Goal: Task Accomplishment & Management: Manage account settings

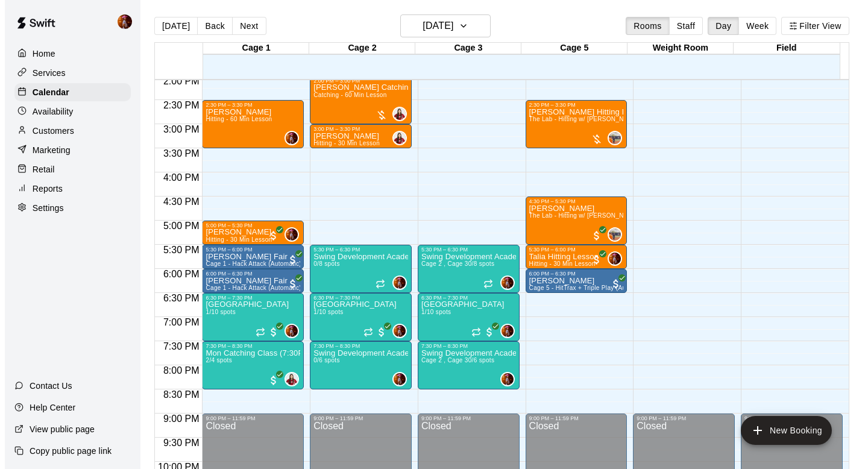
scroll to position [684, 0]
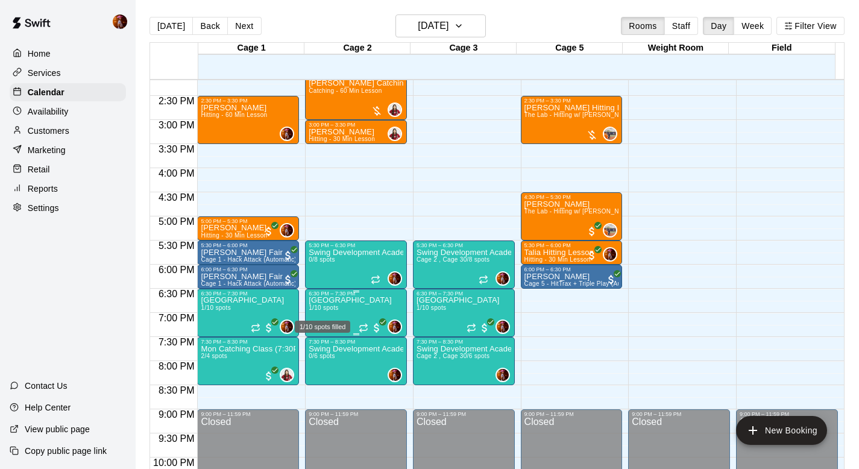
click at [329, 312] on div "1/10 spots filled" at bounding box center [323, 323] width 58 height 22
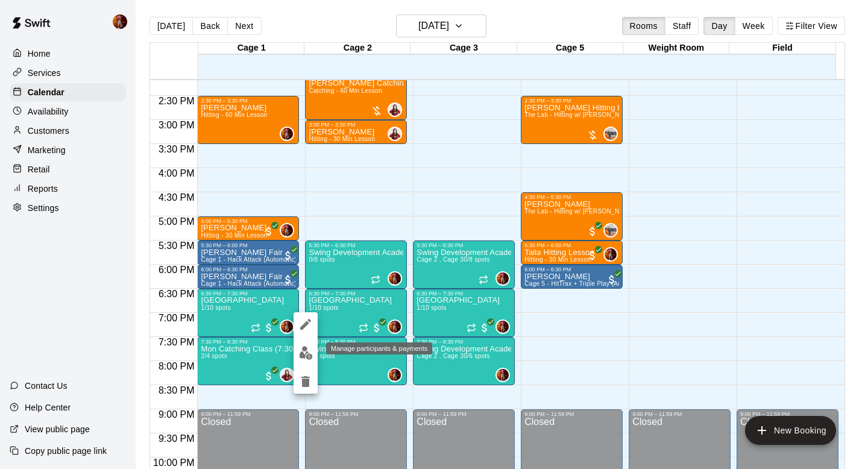
click at [305, 354] on img "edit" at bounding box center [306, 353] width 14 height 14
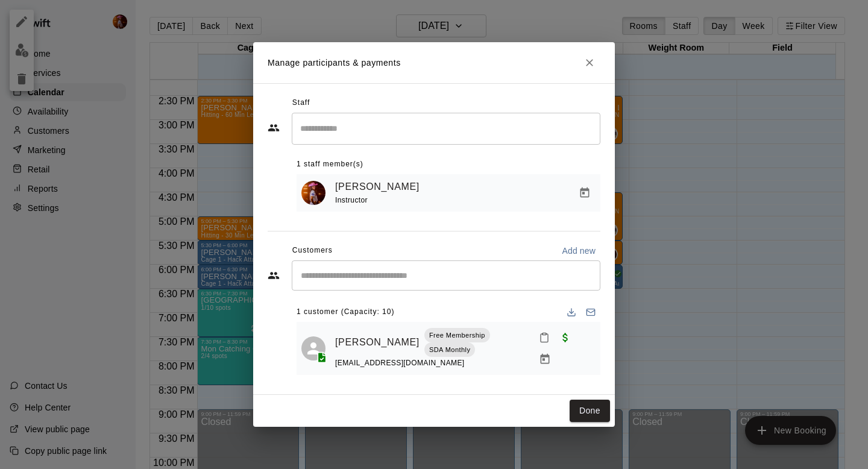
click at [716, 220] on div "Manage participants & payments Staff ​ 1 staff member(s) [PERSON_NAME] Instruct…" at bounding box center [434, 234] width 868 height 469
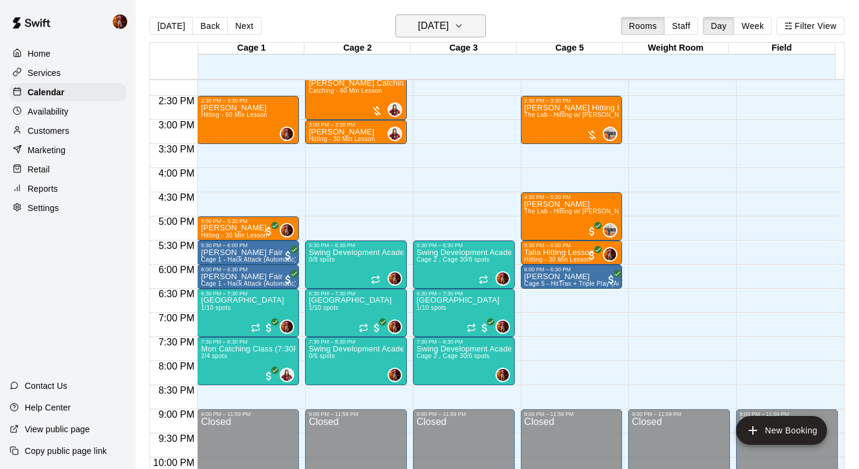
click at [432, 29] on h6 "[DATE]" at bounding box center [433, 25] width 31 height 17
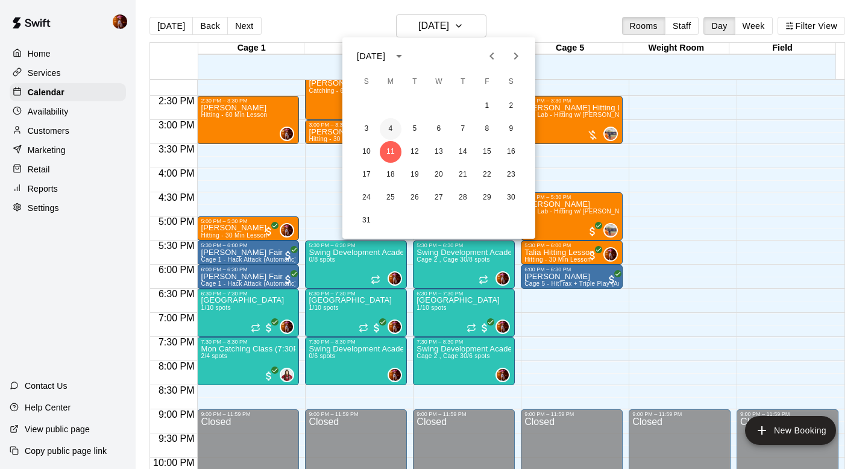
click at [391, 129] on button "4" at bounding box center [391, 129] width 22 height 22
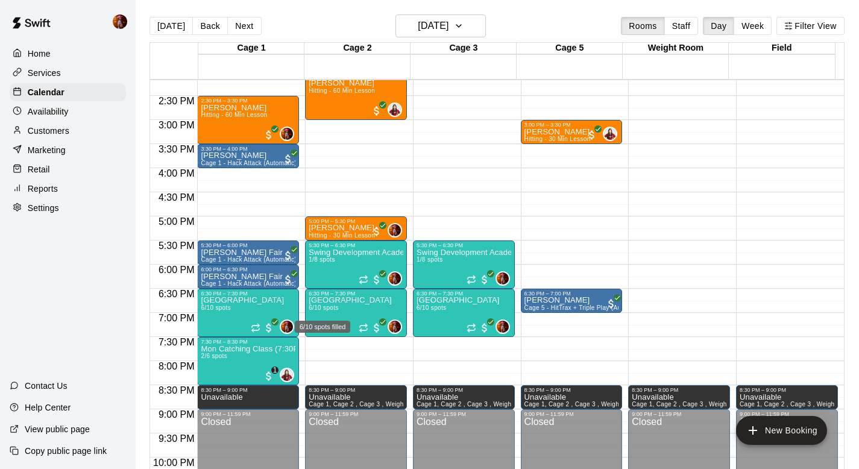
click at [332, 313] on div "6/10 spots filled" at bounding box center [323, 323] width 58 height 22
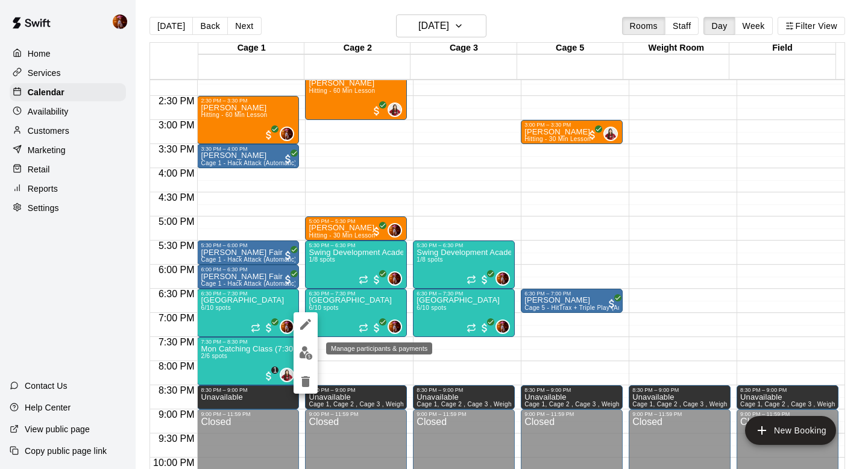
click at [311, 352] on img "edit" at bounding box center [306, 353] width 14 height 14
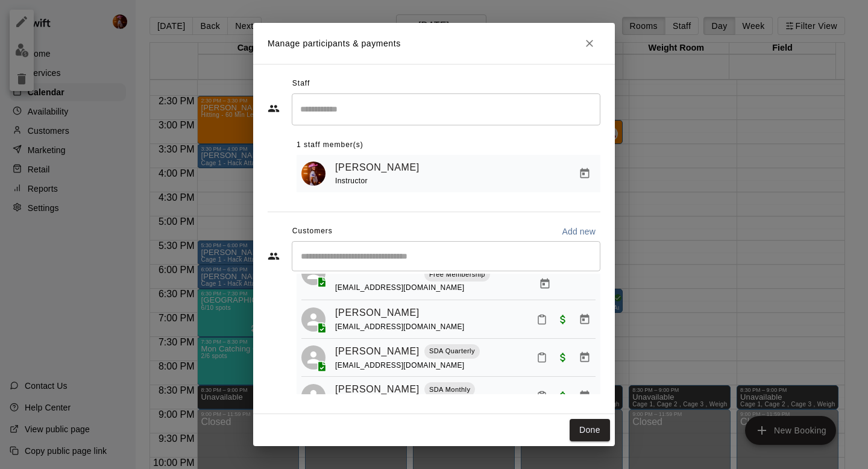
scroll to position [129, 0]
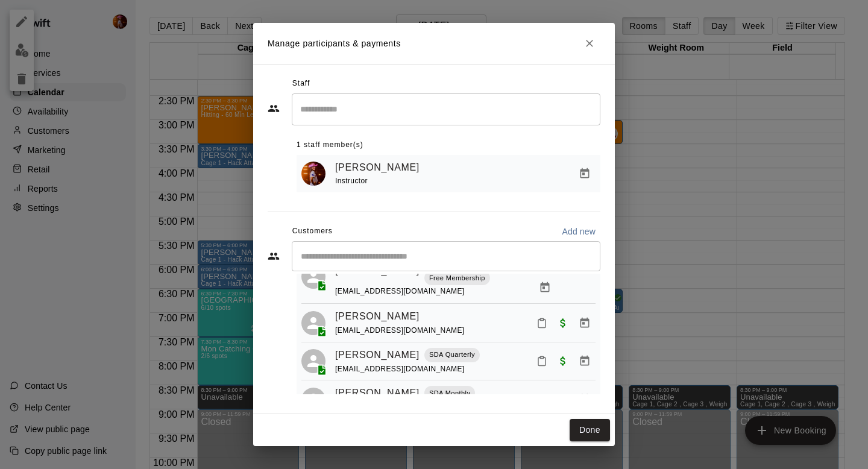
click at [716, 276] on div "Manage participants & payments Staff ​ 1 staff member(s) [PERSON_NAME] Instruct…" at bounding box center [434, 234] width 868 height 469
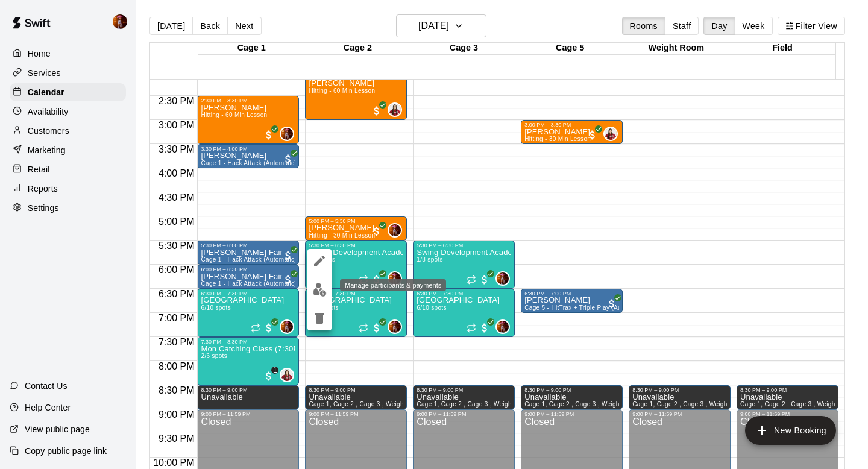
click at [322, 291] on img "edit" at bounding box center [320, 290] width 14 height 14
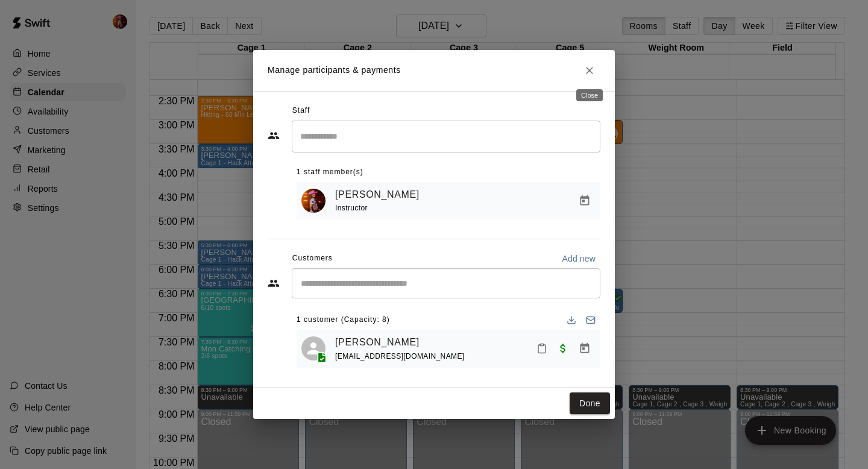
click at [586, 81] on div "Close" at bounding box center [589, 92] width 29 height 22
click at [586, 76] on button "Close" at bounding box center [590, 71] width 22 height 22
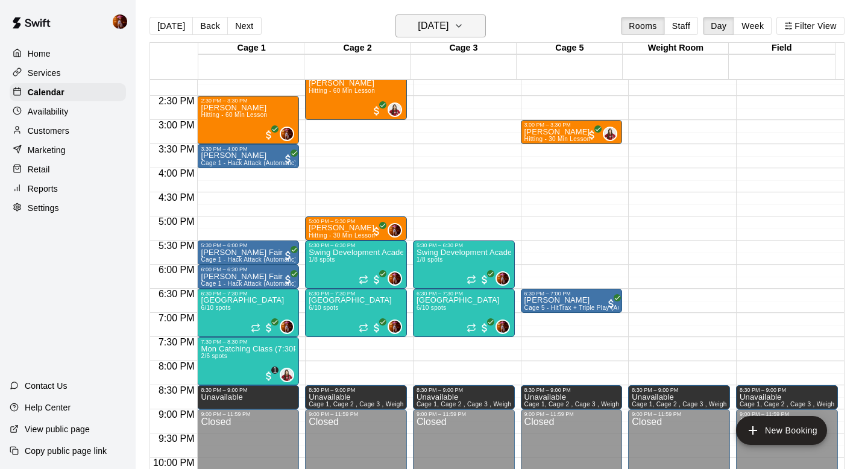
click at [443, 24] on h6 "[DATE]" at bounding box center [433, 25] width 31 height 17
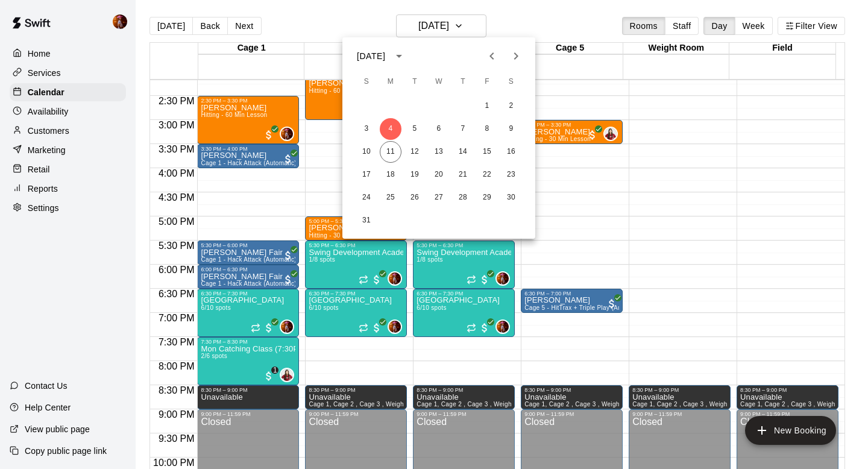
click at [492, 57] on icon "Previous month" at bounding box center [492, 55] width 4 height 7
click at [393, 131] on button "7" at bounding box center [391, 129] width 22 height 22
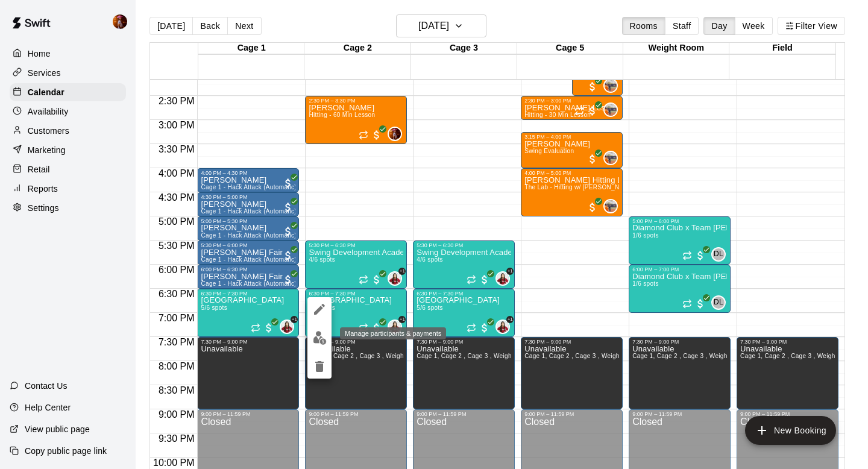
click at [318, 338] on img "edit" at bounding box center [320, 338] width 14 height 14
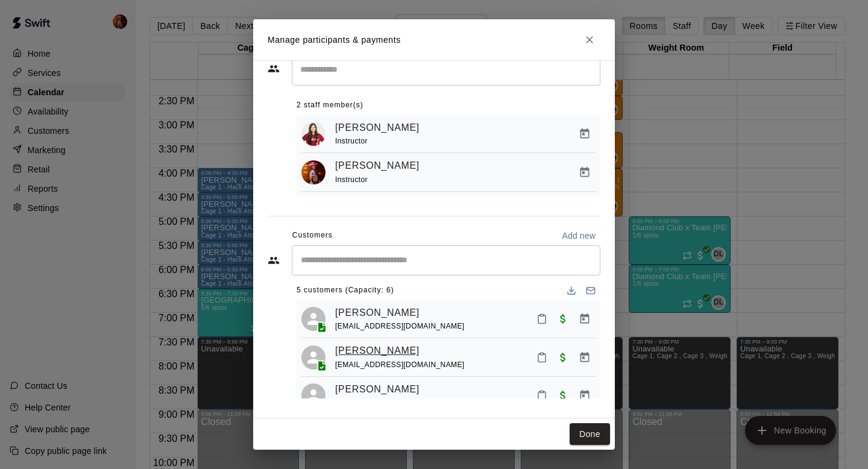
scroll to position [0, 0]
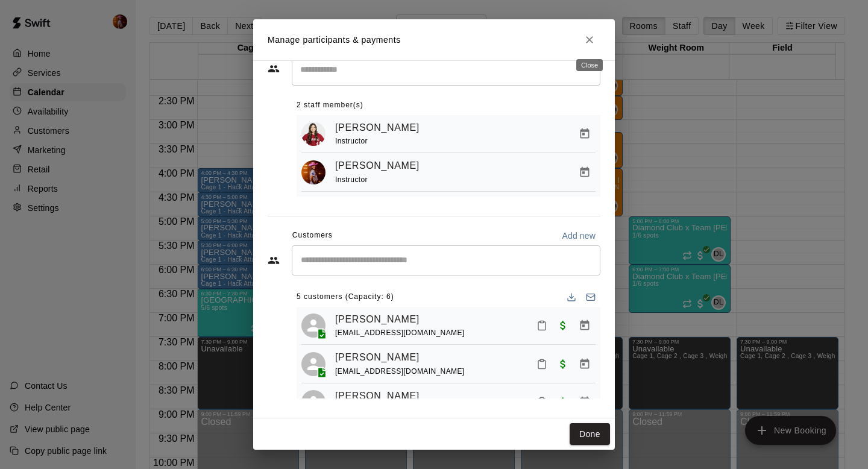
click at [582, 37] on button "Close" at bounding box center [590, 40] width 22 height 22
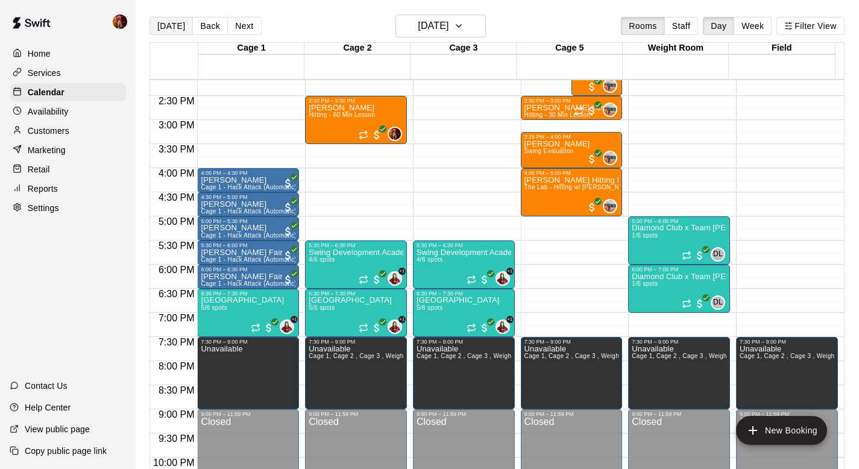
click at [170, 31] on button "[DATE]" at bounding box center [171, 26] width 43 height 18
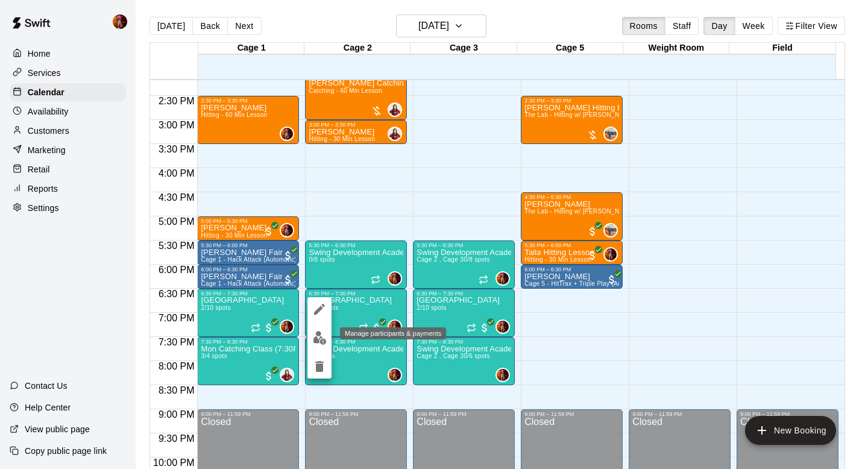
click at [324, 337] on img "edit" at bounding box center [320, 338] width 14 height 14
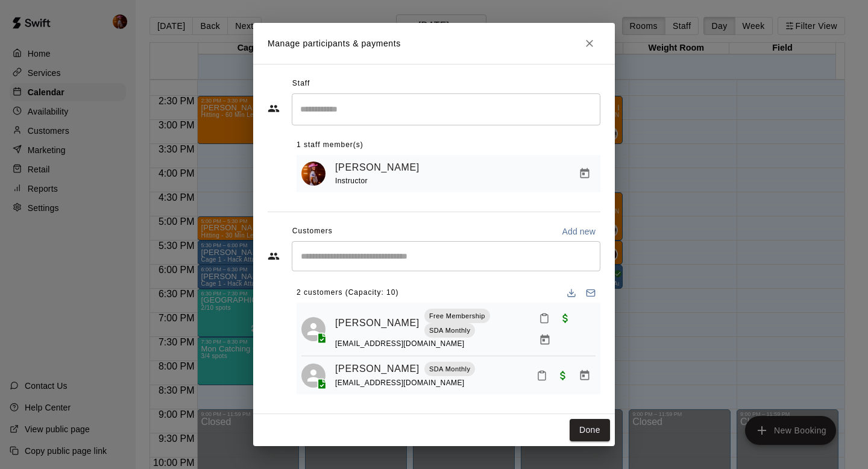
click at [712, 314] on div "Manage participants & payments Staff ​ 1 staff member(s) [PERSON_NAME] Instruct…" at bounding box center [434, 234] width 868 height 469
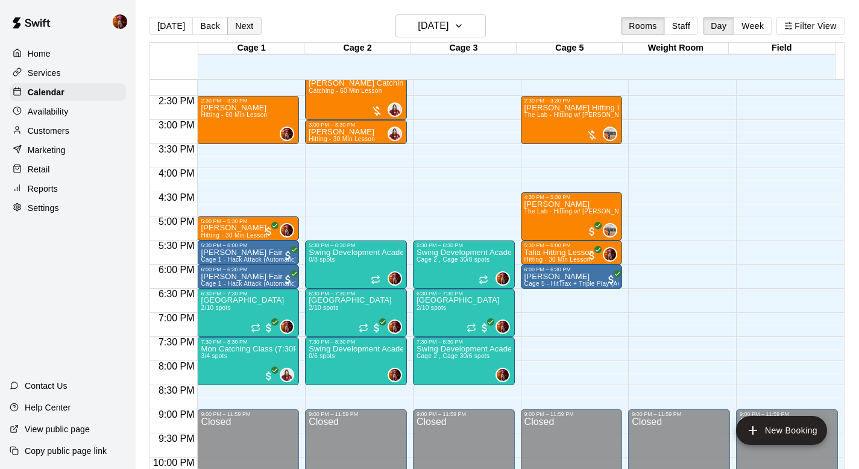
click at [246, 31] on button "Next" at bounding box center [244, 26] width 34 height 18
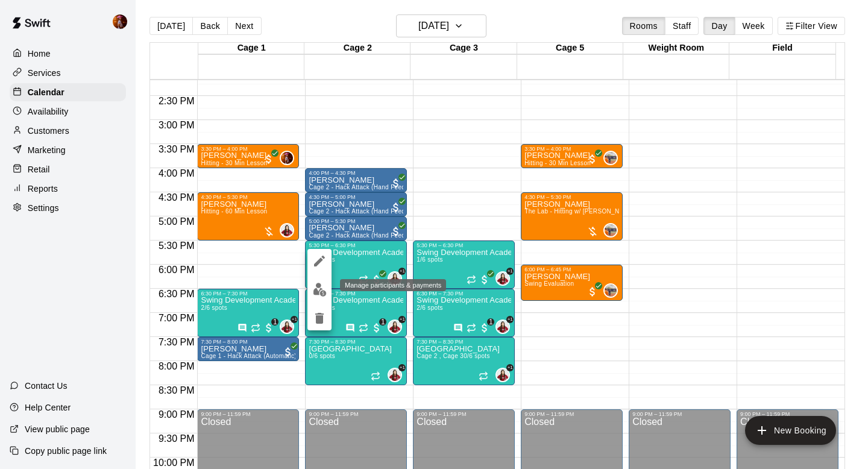
click at [324, 293] on img "edit" at bounding box center [320, 290] width 14 height 14
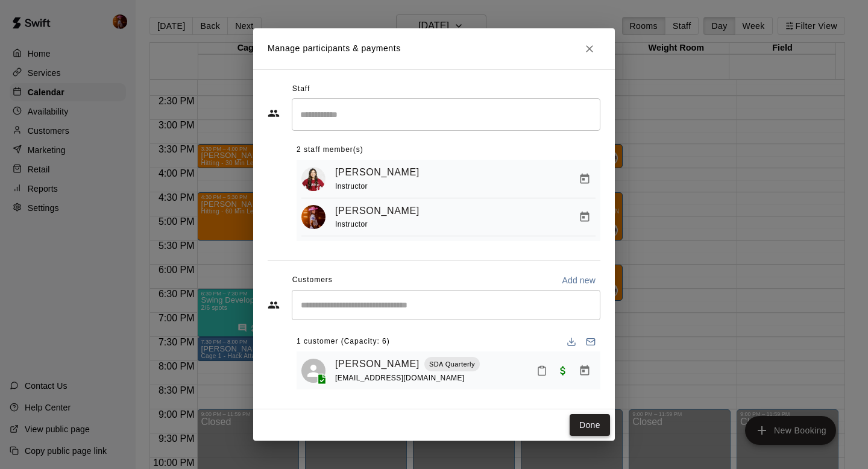
click at [583, 418] on button "Done" at bounding box center [590, 425] width 40 height 22
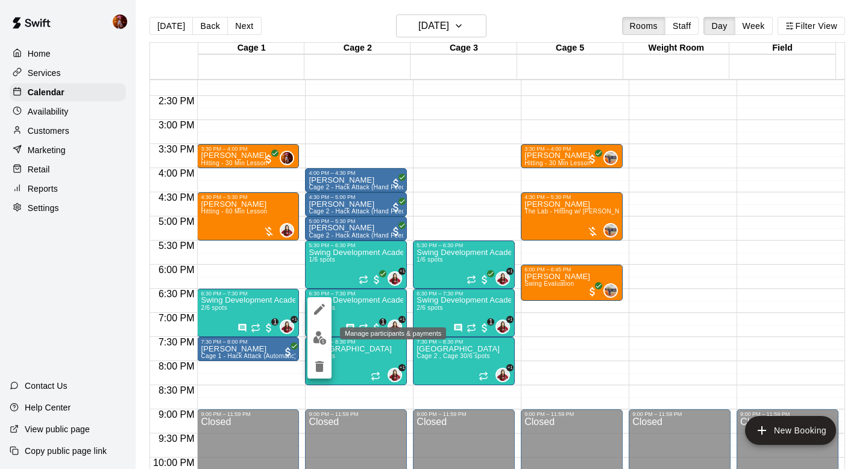
click at [322, 335] on img "edit" at bounding box center [320, 338] width 14 height 14
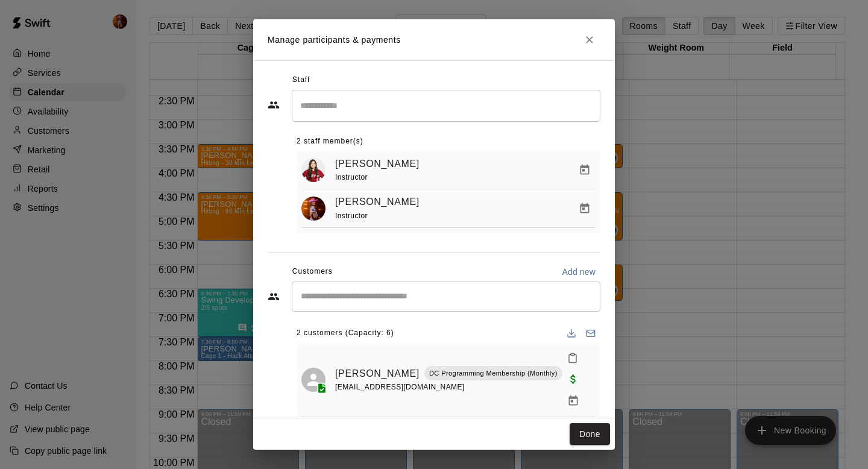
scroll to position [6, 0]
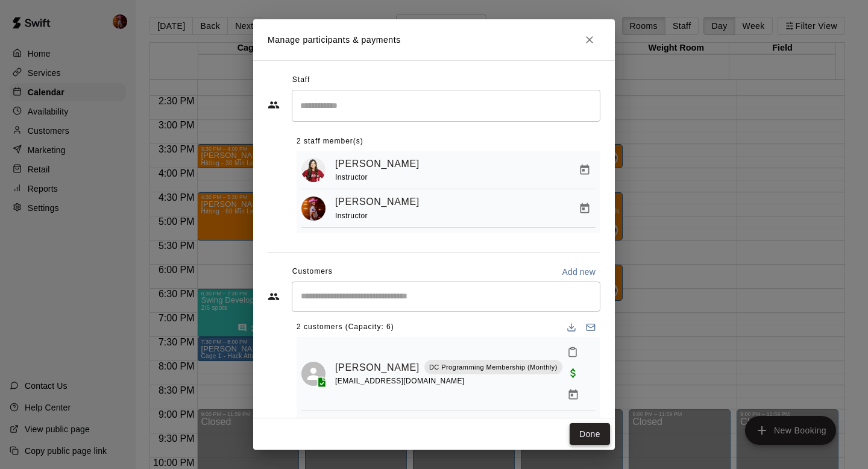
click at [597, 434] on button "Done" at bounding box center [590, 434] width 40 height 22
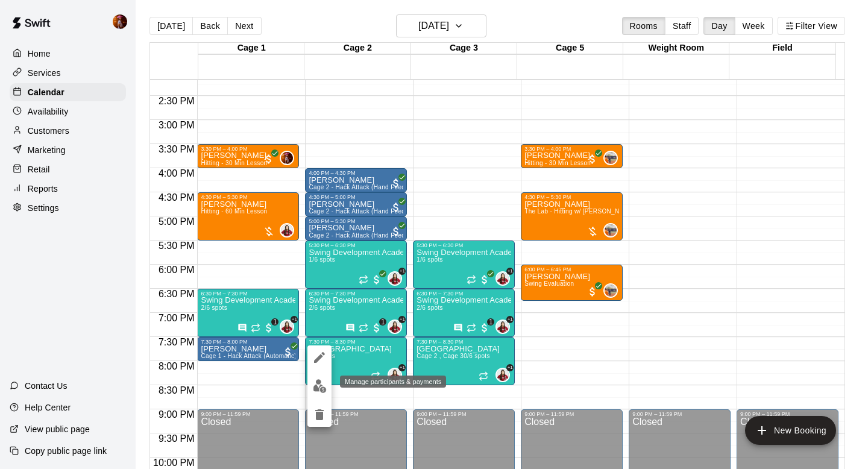
click at [322, 387] on img "edit" at bounding box center [320, 386] width 14 height 14
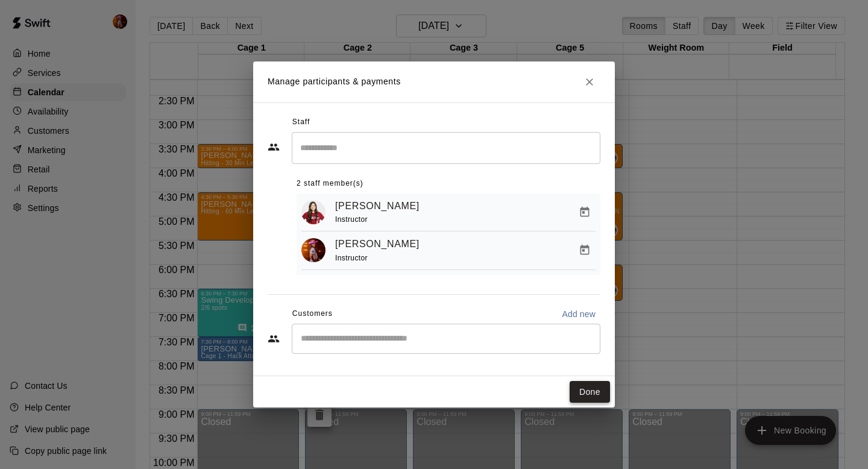
click at [585, 388] on button "Done" at bounding box center [590, 392] width 40 height 22
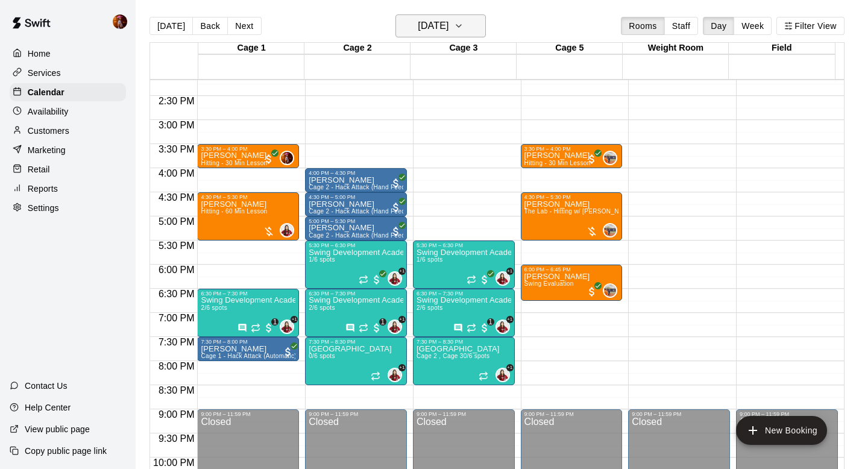
click at [431, 27] on h6 "[DATE]" at bounding box center [433, 25] width 31 height 17
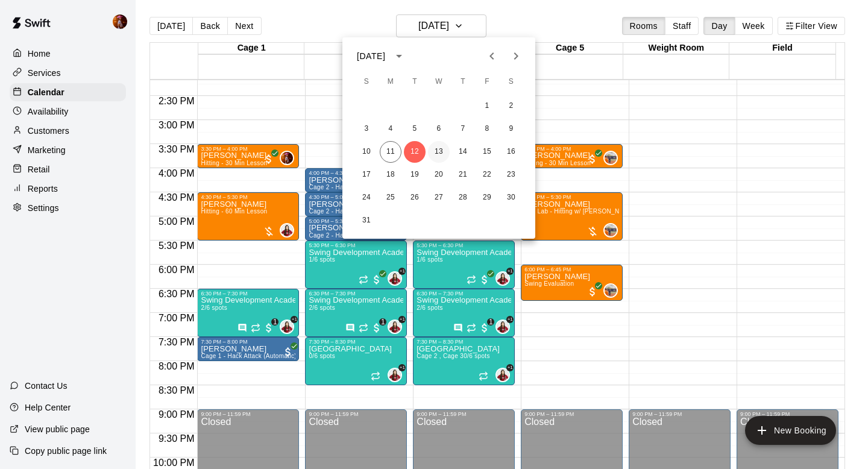
click at [440, 157] on button "13" at bounding box center [439, 152] width 22 height 22
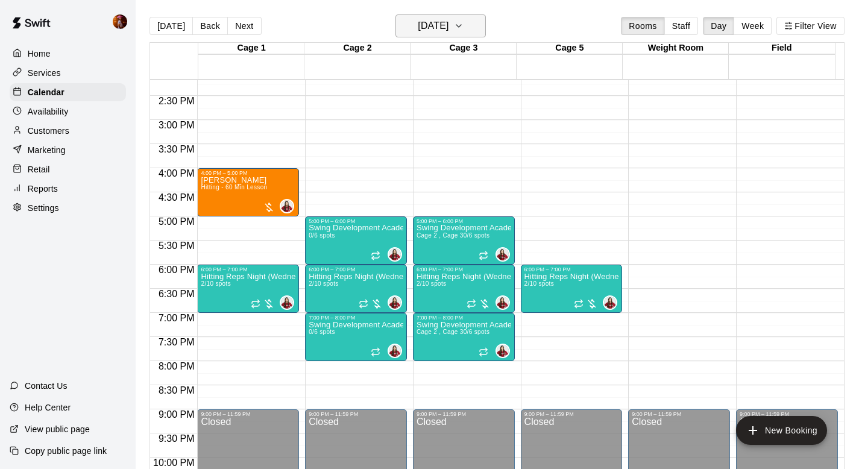
click at [449, 27] on h6 "[DATE]" at bounding box center [433, 25] width 31 height 17
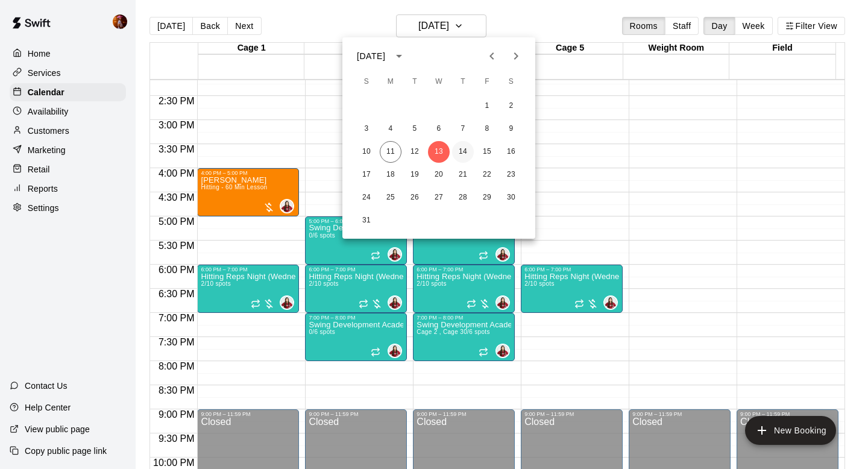
click at [464, 142] on button "14" at bounding box center [463, 152] width 22 height 22
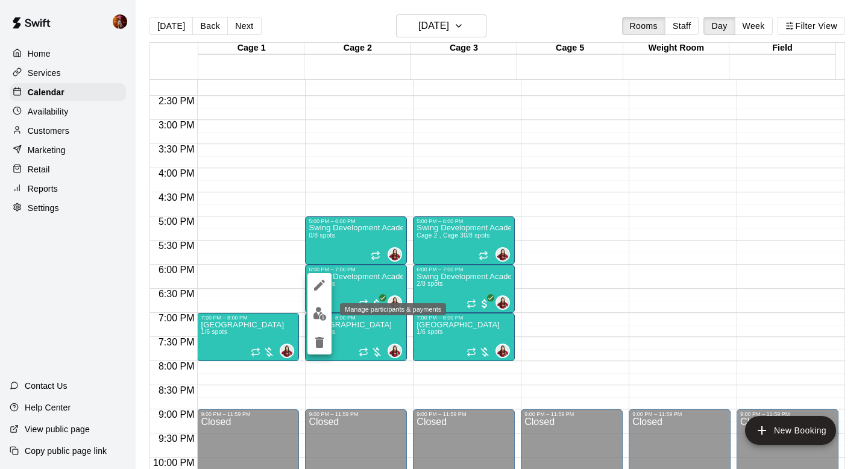
click at [317, 314] on img "edit" at bounding box center [320, 314] width 14 height 14
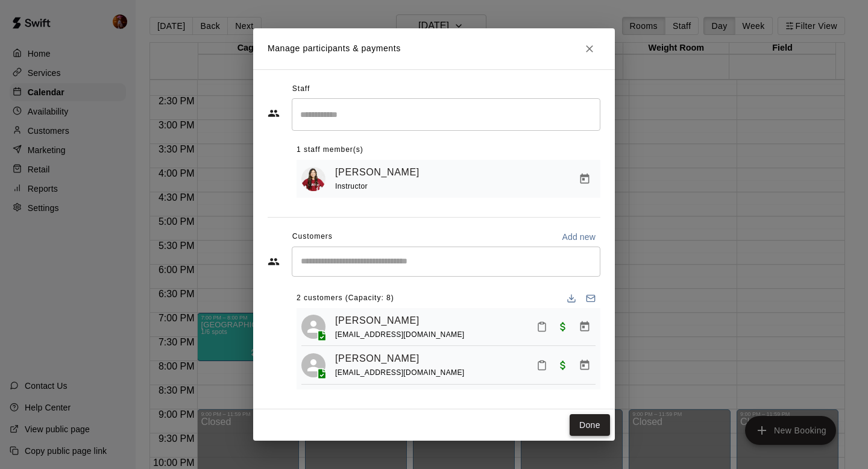
click at [592, 432] on button "Done" at bounding box center [590, 425] width 40 height 22
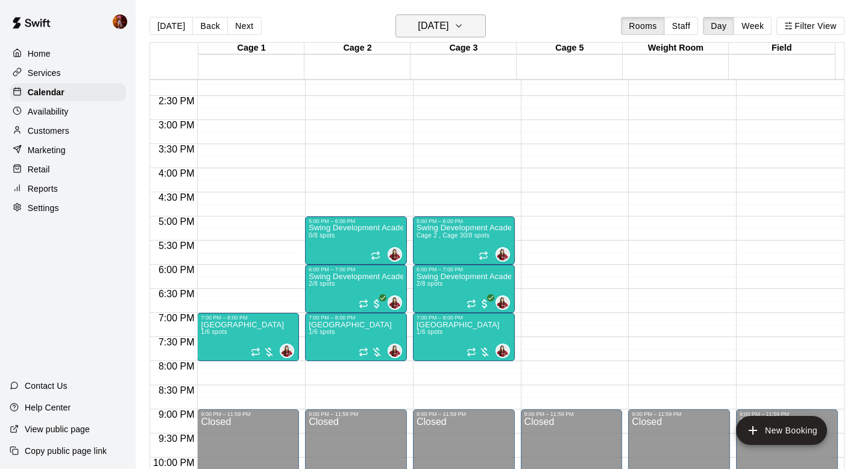
click at [414, 34] on button "[DATE]" at bounding box center [441, 25] width 90 height 23
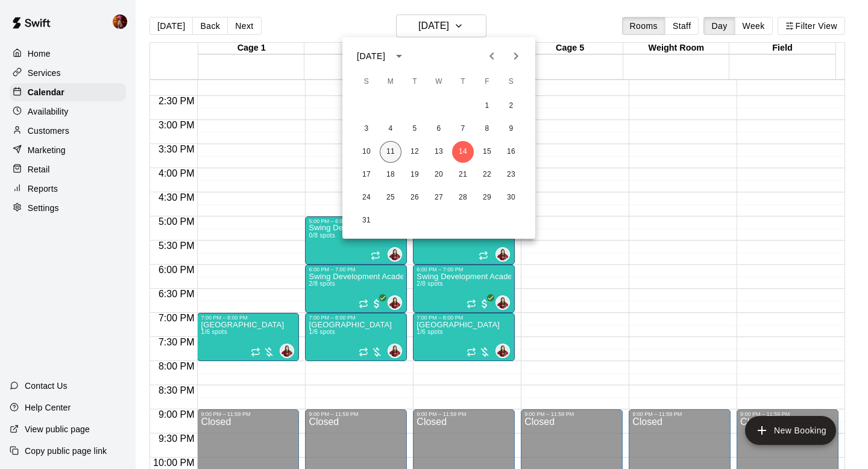
click at [391, 148] on button "11" at bounding box center [391, 152] width 22 height 22
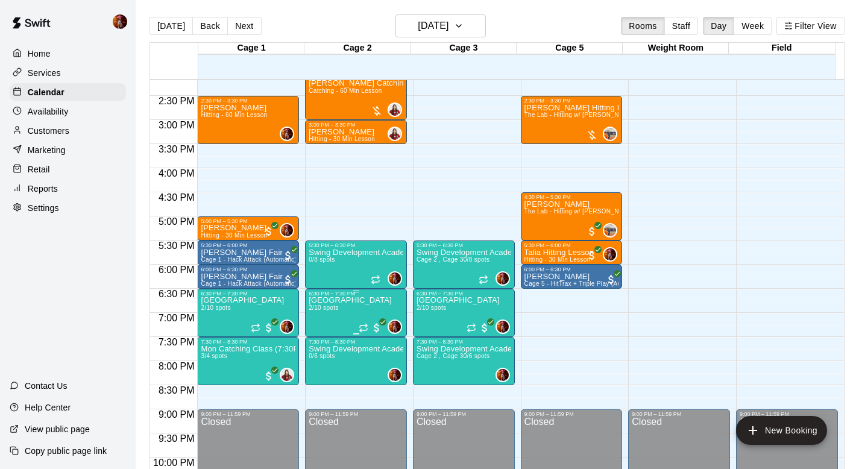
click at [343, 300] on p "[GEOGRAPHIC_DATA]" at bounding box center [350, 300] width 83 height 0
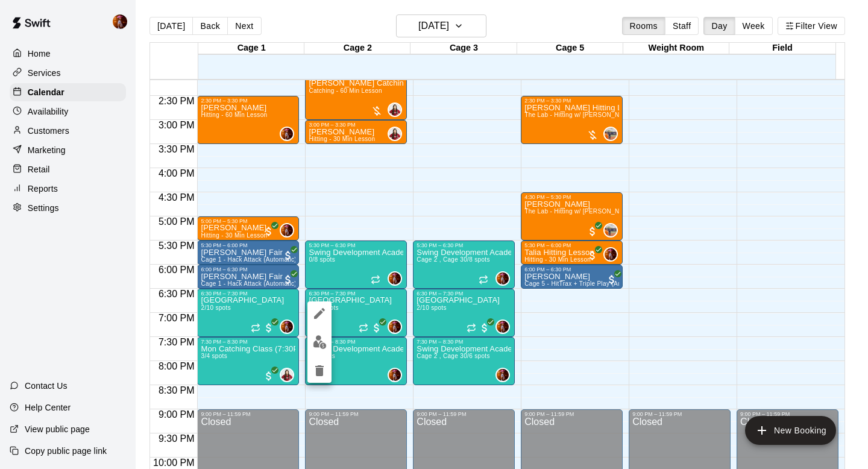
click at [324, 333] on button "edit" at bounding box center [320, 342] width 24 height 24
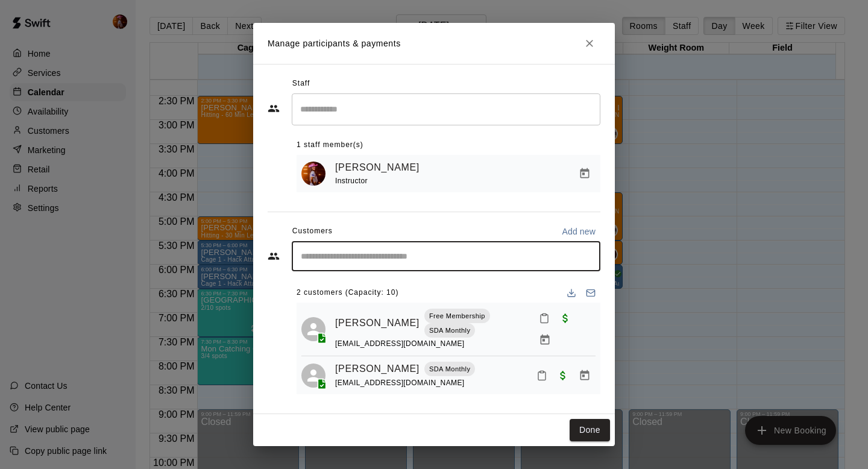
click at [351, 262] on input "Start typing to search customers..." at bounding box center [446, 256] width 298 height 12
click at [351, 262] on input "**" at bounding box center [437, 256] width 280 height 12
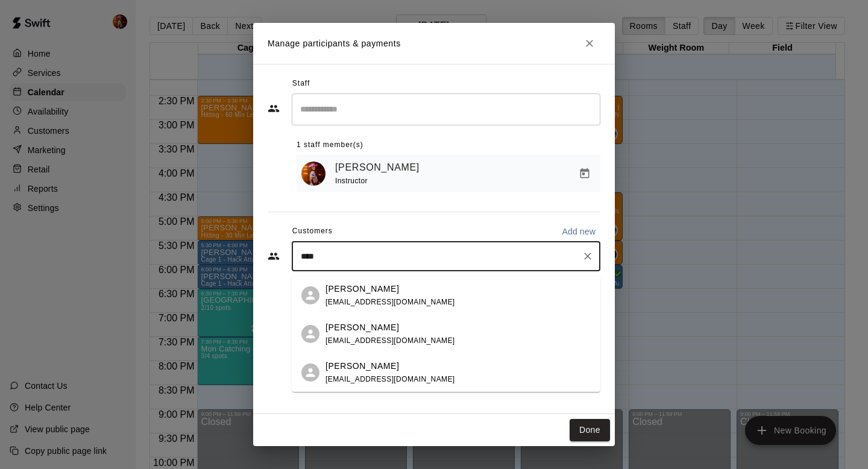
type input "*****"
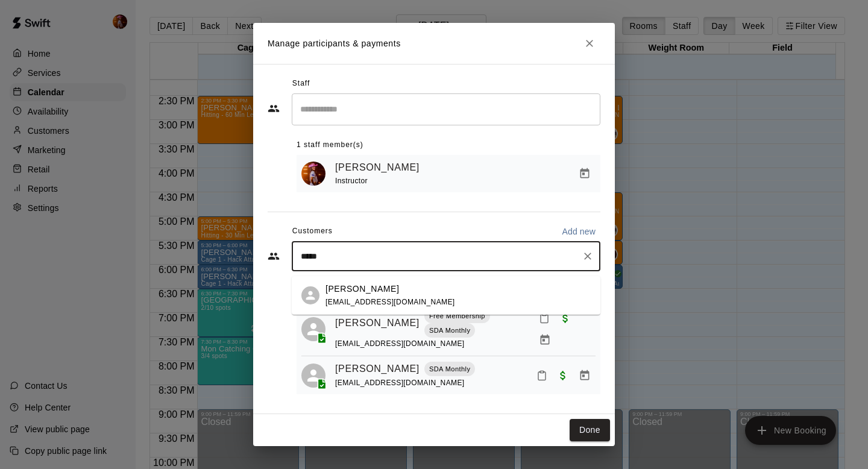
click at [348, 300] on span "[EMAIL_ADDRESS][DOMAIN_NAME]" at bounding box center [391, 302] width 130 height 8
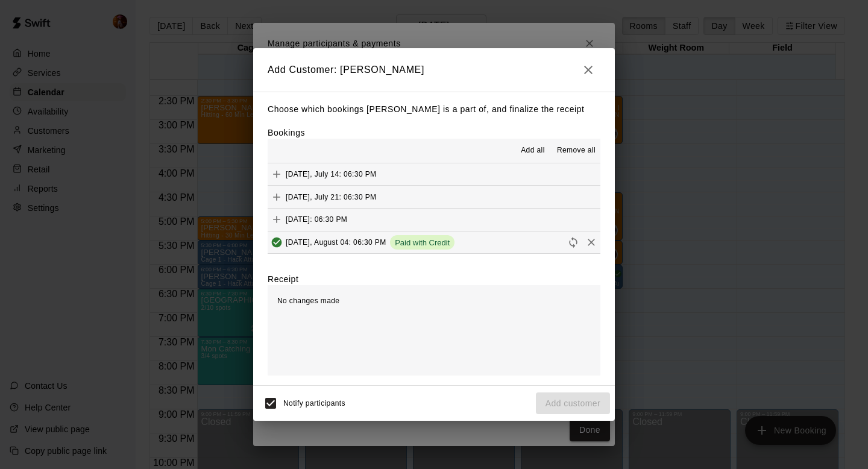
scroll to position [23, 0]
click at [277, 242] on icon "Add" at bounding box center [276, 242] width 7 height 7
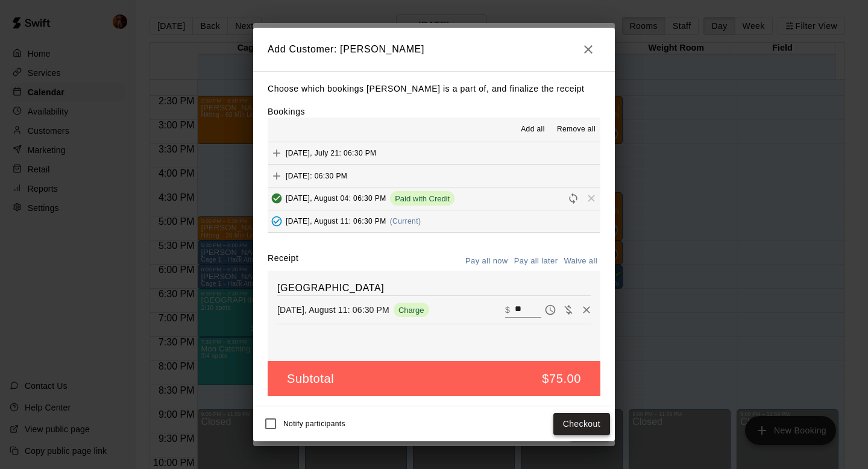
click at [571, 423] on button "Checkout" at bounding box center [582, 424] width 57 height 22
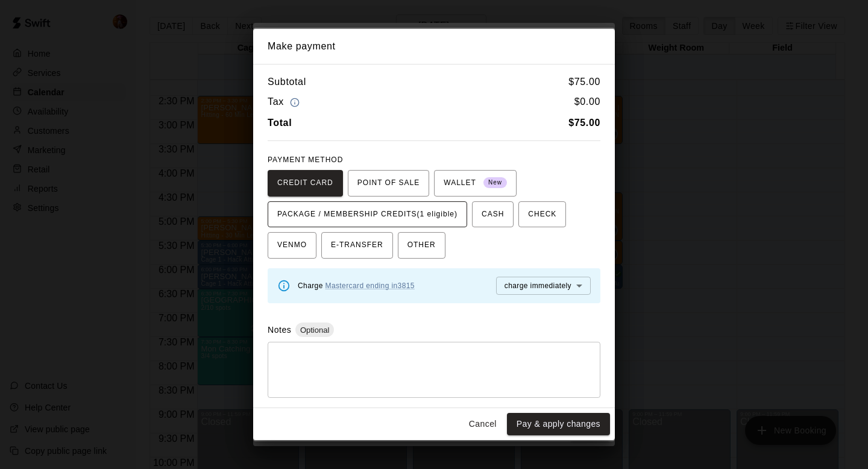
click at [411, 214] on span "PACKAGE / MEMBERSHIP CREDITS (1 eligible)" at bounding box center [367, 214] width 180 height 19
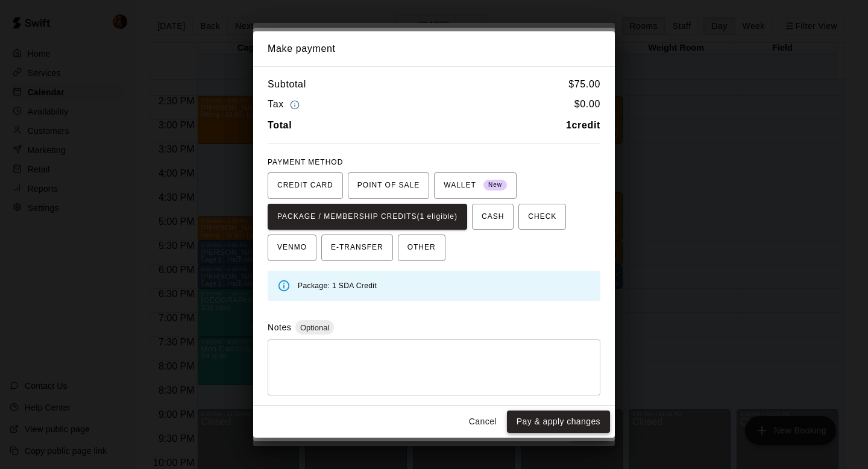
click at [538, 426] on button "Pay & apply changes" at bounding box center [558, 422] width 103 height 22
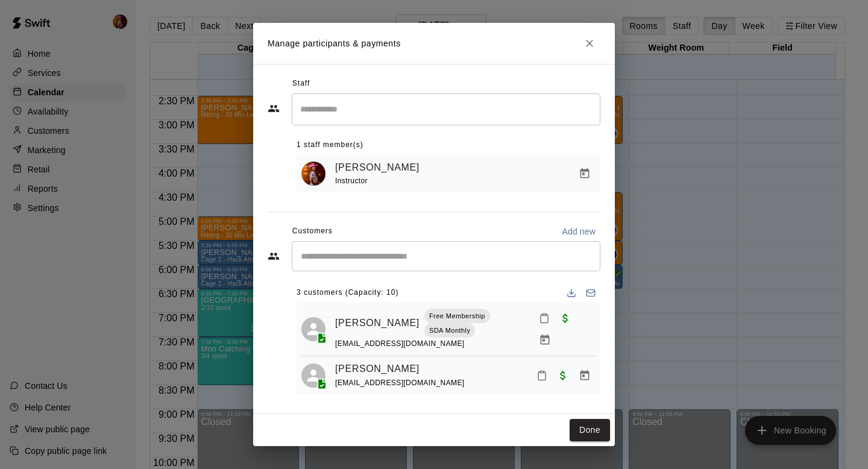
scroll to position [30, 0]
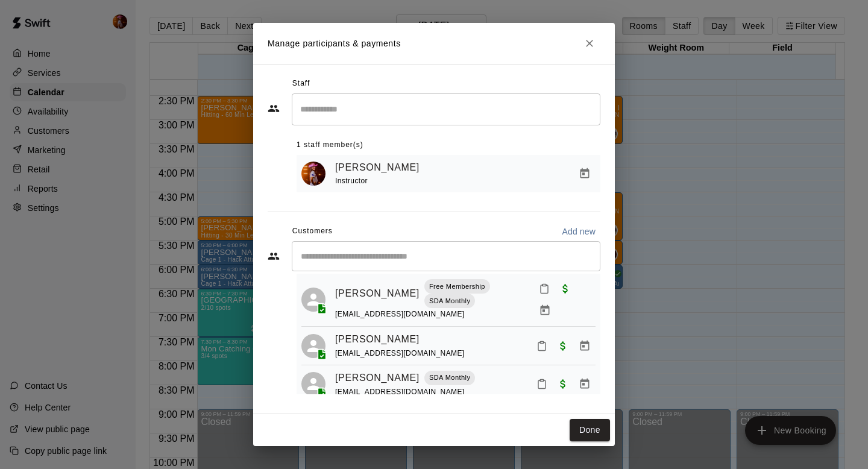
click at [728, 315] on div "Manage participants & payments Staff ​ 1 staff member(s) [PERSON_NAME] Instruct…" at bounding box center [434, 234] width 868 height 469
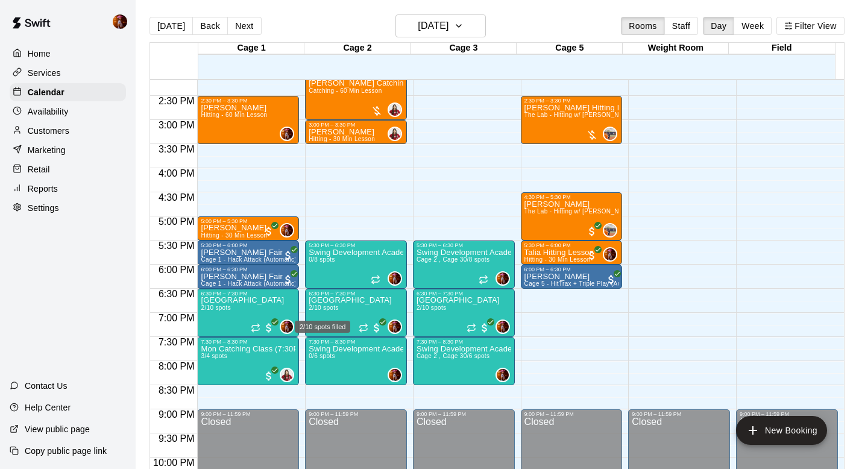
click at [325, 321] on div "2/10 spots filled" at bounding box center [322, 327] width 55 height 12
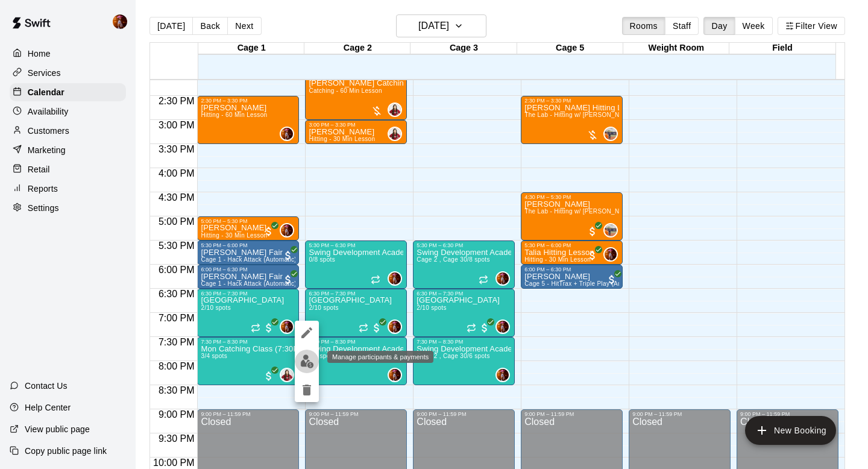
click at [303, 358] on img "edit" at bounding box center [307, 362] width 14 height 14
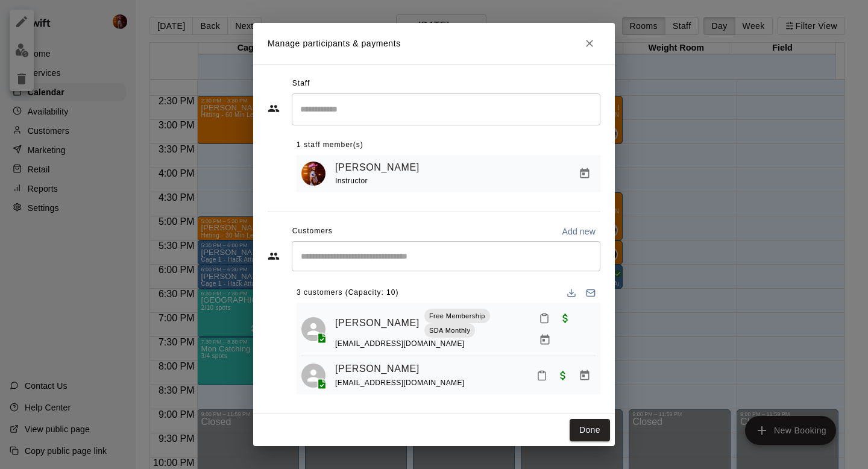
click at [390, 265] on div "​" at bounding box center [446, 256] width 309 height 30
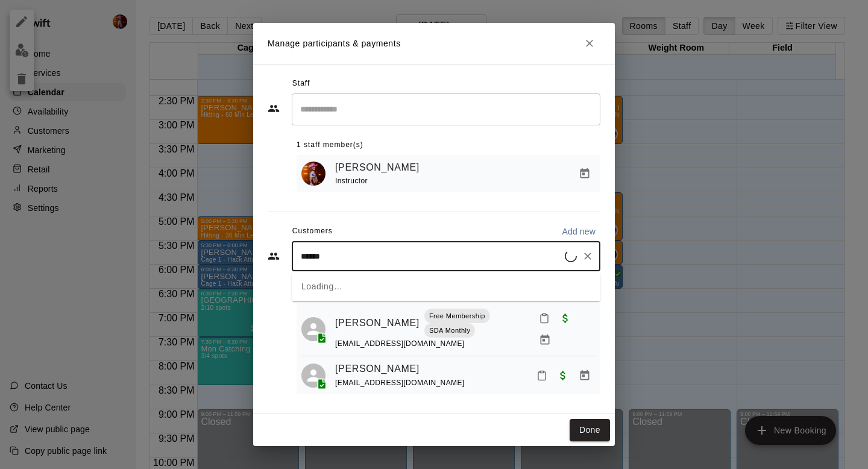
type input "******"
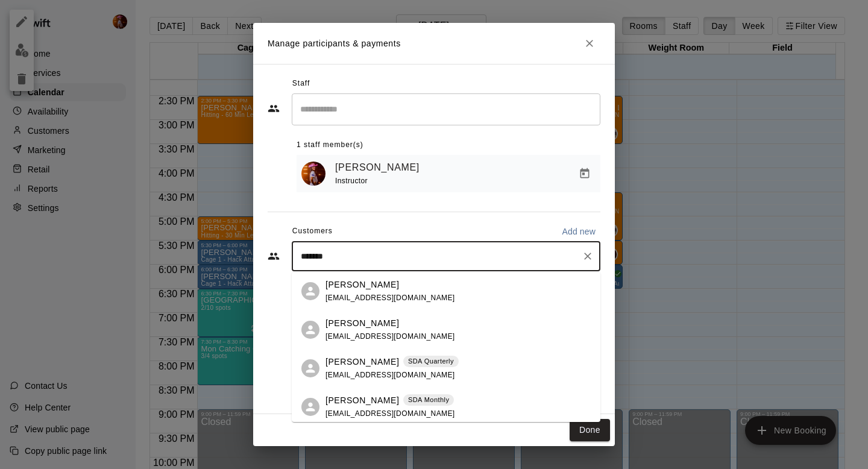
click at [384, 402] on div "[PERSON_NAME] SDA Monthly" at bounding box center [391, 400] width 130 height 13
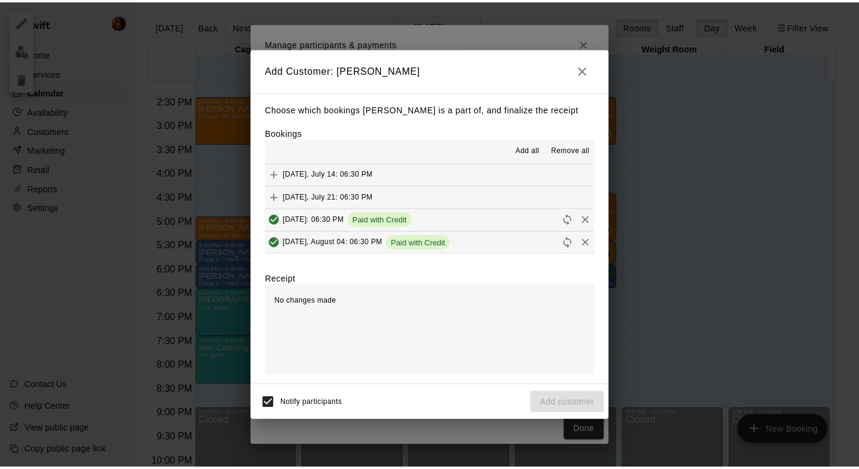
scroll to position [23, 0]
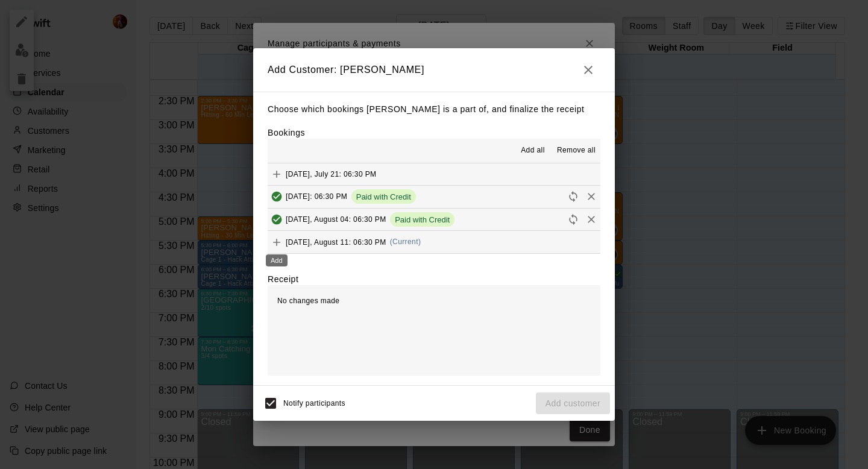
click at [277, 243] on icon "Add" at bounding box center [277, 242] width 12 height 12
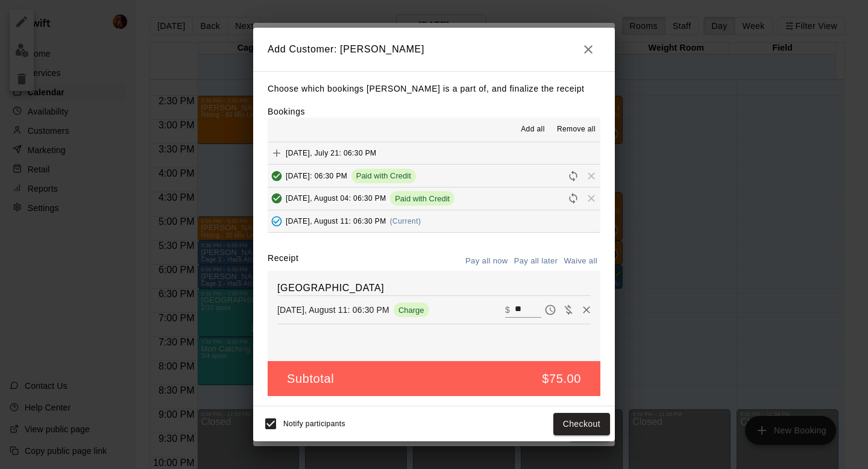
click at [285, 426] on span "Notify participants" at bounding box center [314, 424] width 62 height 8
click at [583, 429] on button "Checkout" at bounding box center [582, 424] width 57 height 22
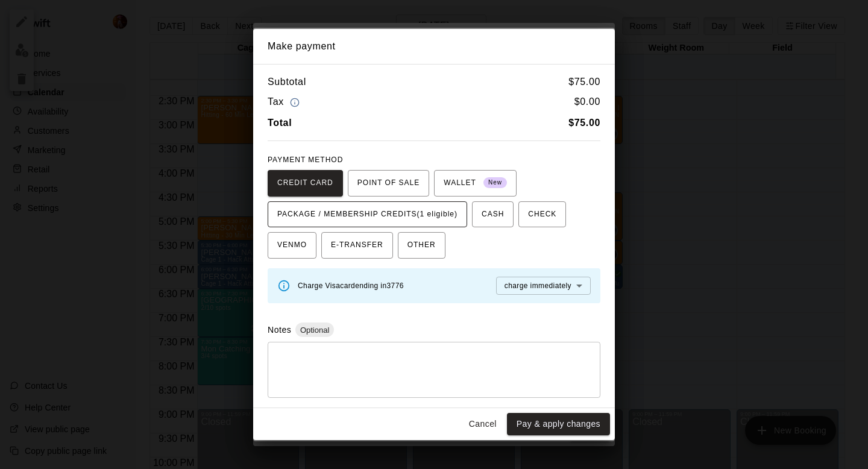
click at [446, 207] on span "PACKAGE / MEMBERSHIP CREDITS (1 eligible)" at bounding box center [367, 214] width 180 height 19
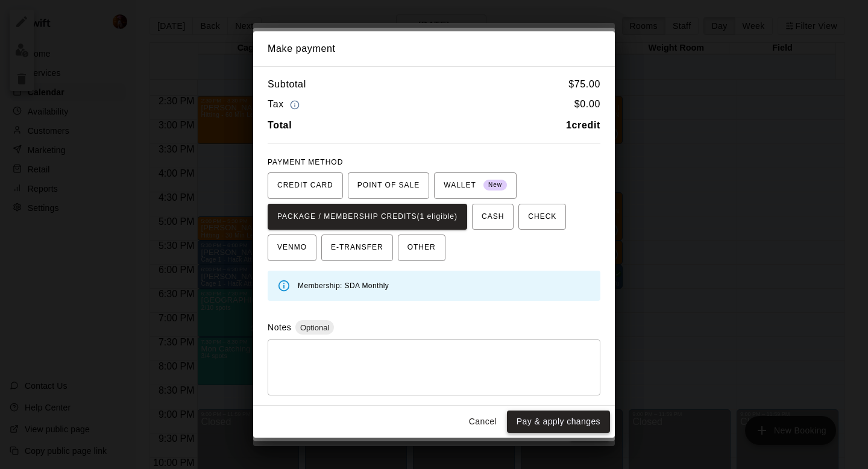
click at [525, 414] on button "Pay & apply changes" at bounding box center [558, 422] width 103 height 22
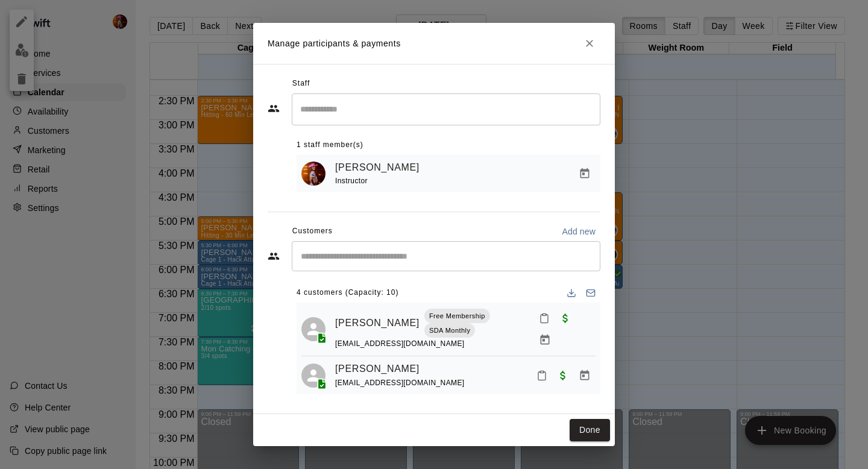
click at [659, 297] on div "Manage participants & payments Staff ​ 1 staff member(s) [PERSON_NAME] Instruct…" at bounding box center [434, 234] width 868 height 469
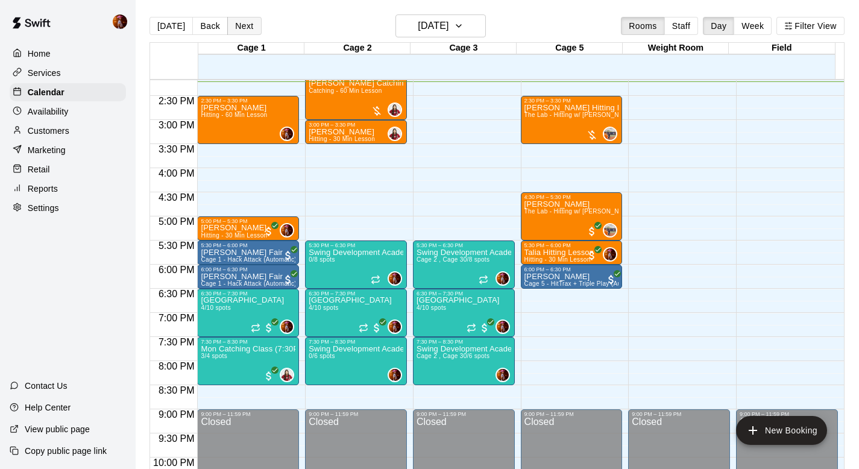
click at [247, 29] on button "Next" at bounding box center [244, 26] width 34 height 18
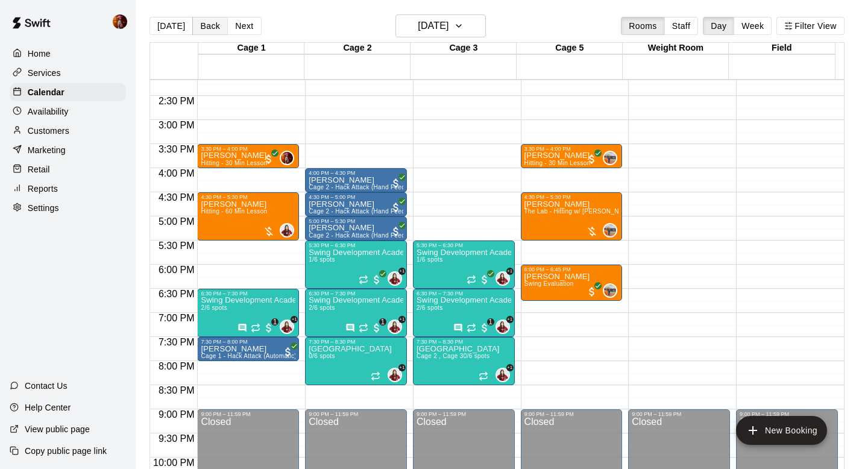
click at [204, 27] on button "Back" at bounding box center [210, 26] width 36 height 18
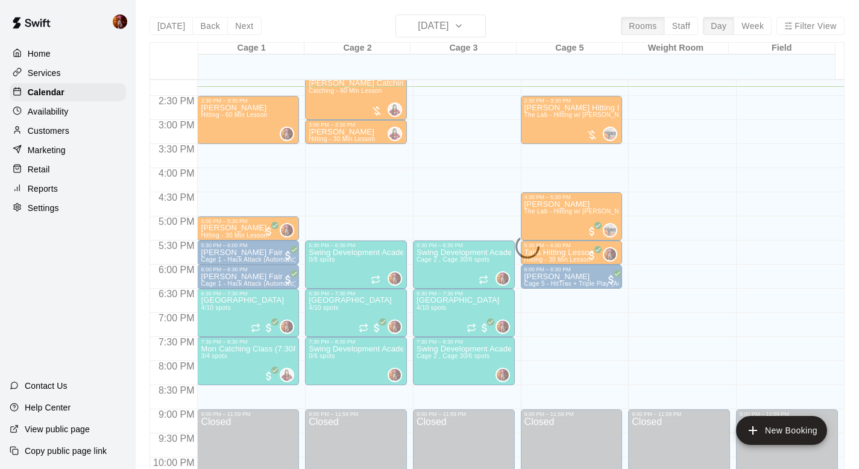
click at [54, 116] on p "Availability" at bounding box center [48, 112] width 41 height 12
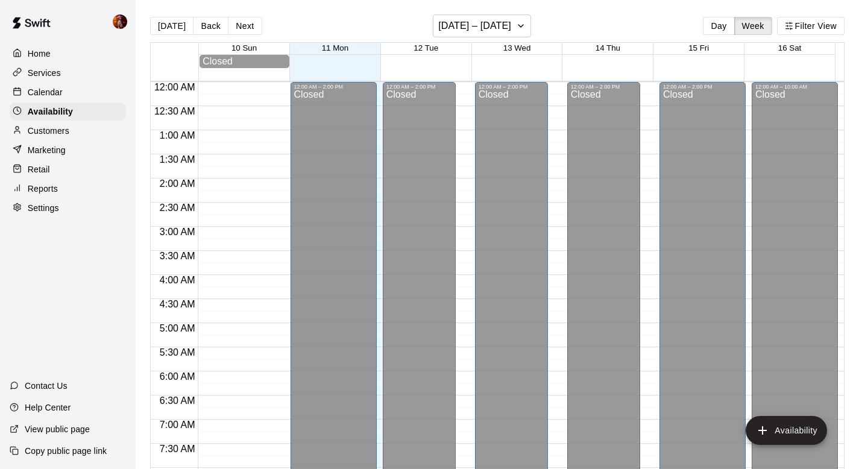
scroll to position [691, 0]
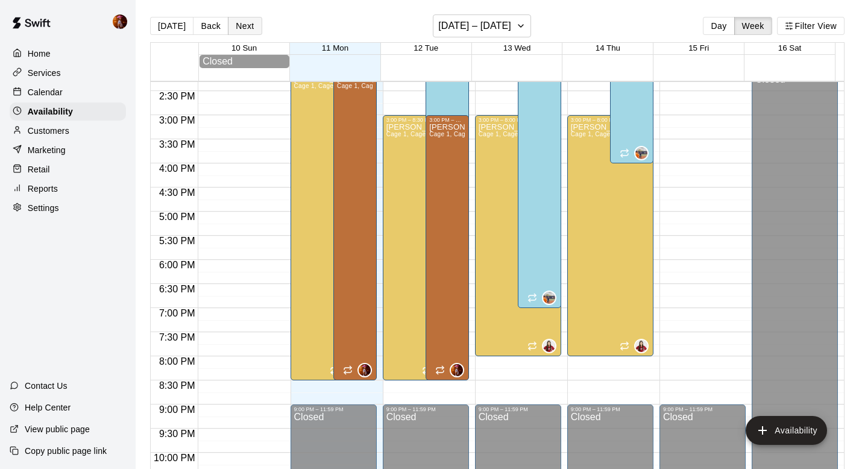
click at [233, 34] on button "Next" at bounding box center [245, 26] width 34 height 18
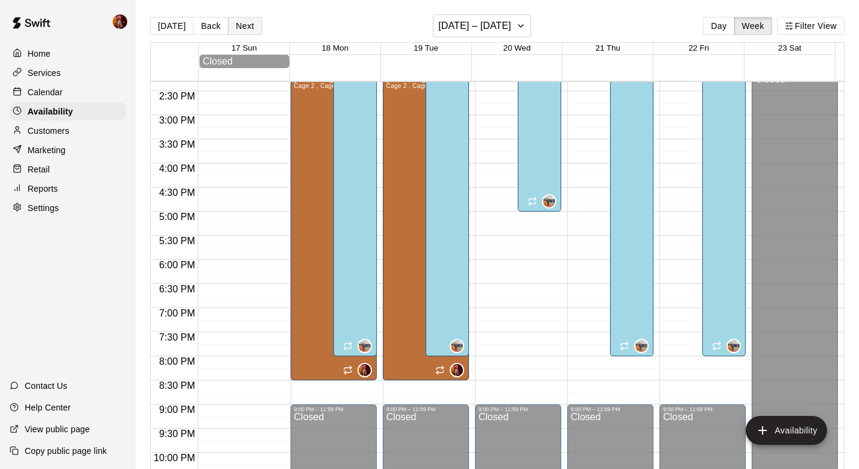
click at [233, 34] on button "Next" at bounding box center [245, 26] width 34 height 18
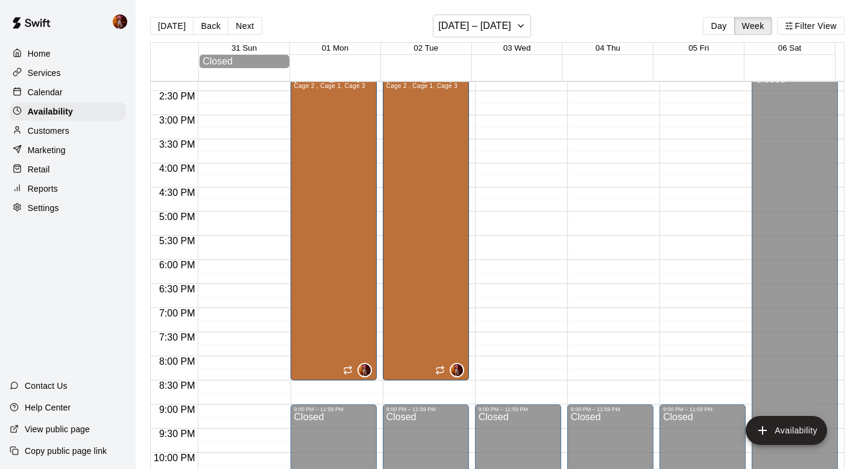
click at [74, 134] on div "Customers" at bounding box center [68, 131] width 116 height 18
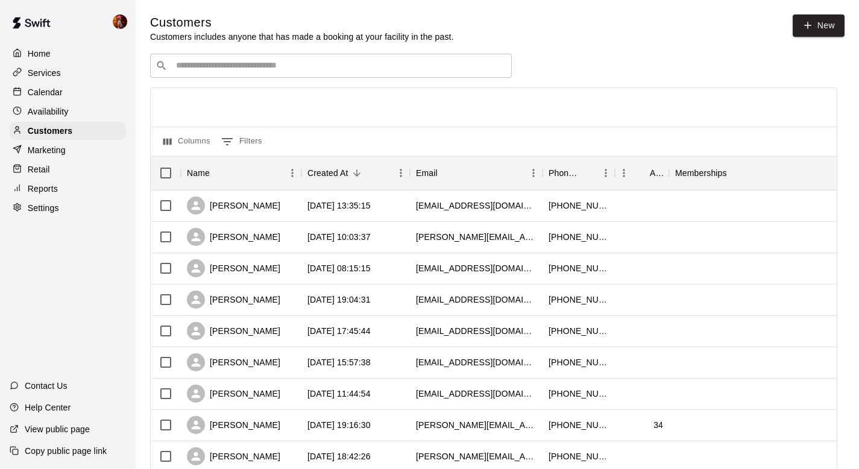
click at [224, 60] on input "Search customers by name or email" at bounding box center [339, 66] width 334 height 12
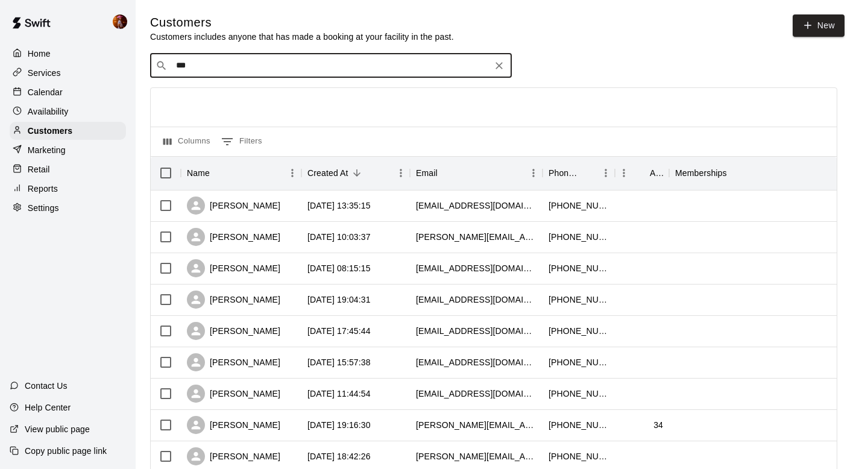
type input "****"
click at [233, 96] on div "[PERSON_NAME] [EMAIL_ADDRESS][DOMAIN_NAME]" at bounding box center [249, 97] width 130 height 26
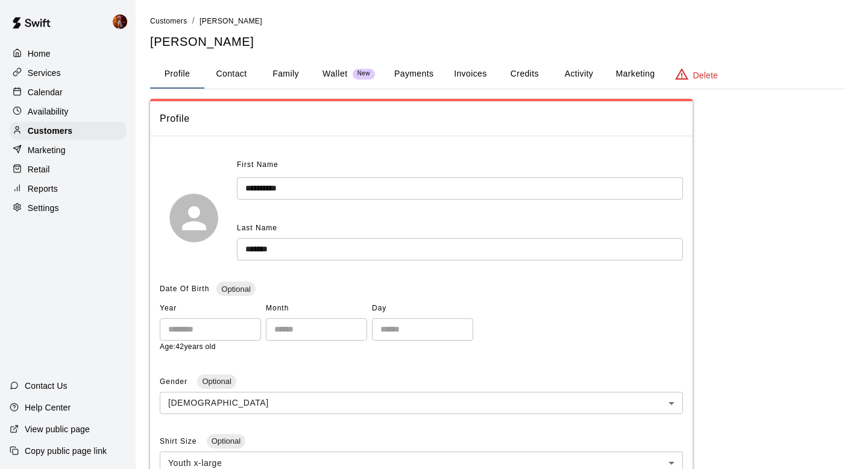
click at [513, 72] on button "Credits" at bounding box center [525, 74] width 54 height 29
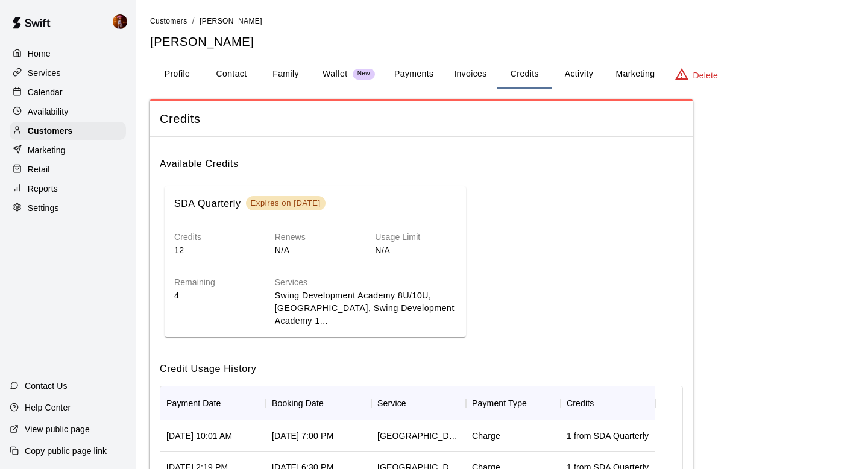
click at [563, 84] on button "Activity" at bounding box center [579, 74] width 54 height 29
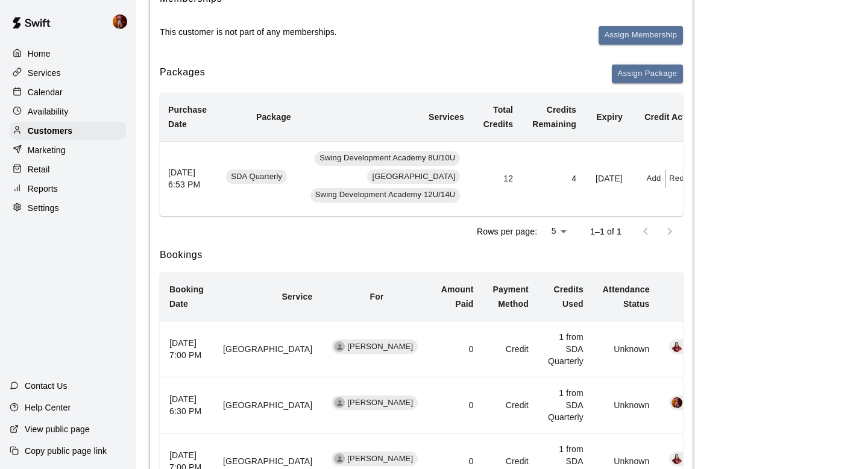
scroll to position [166, 0]
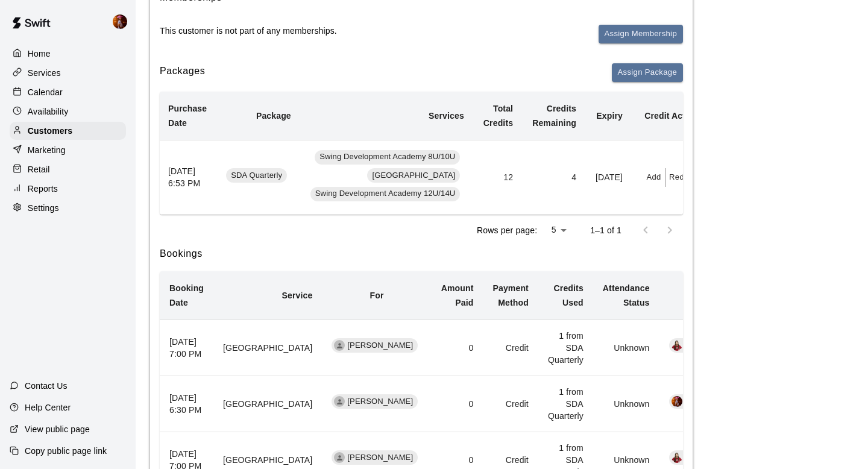
click at [56, 89] on p "Calendar" at bounding box center [45, 92] width 35 height 12
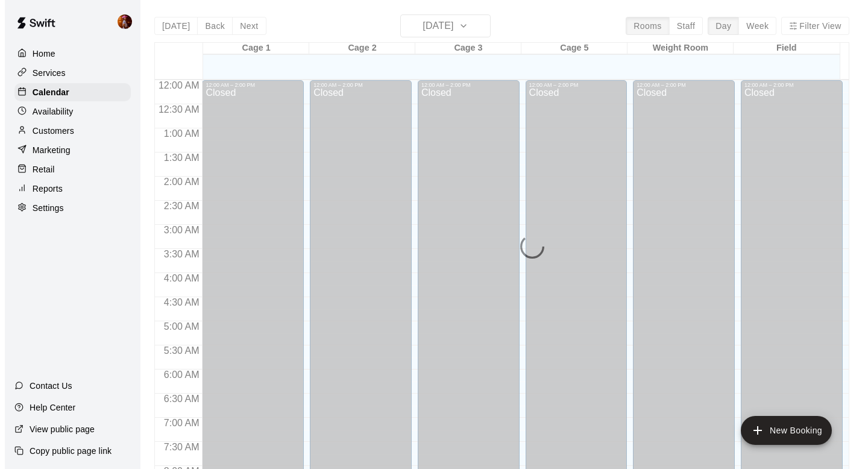
scroll to position [692, 0]
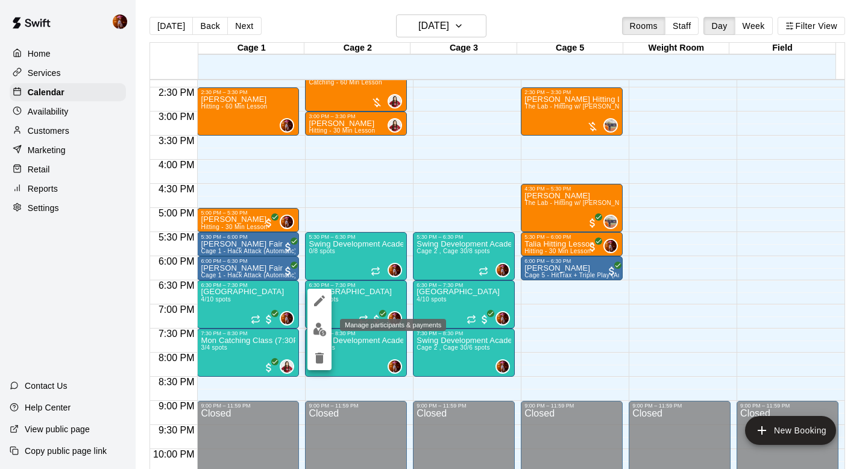
click at [315, 326] on img "edit" at bounding box center [320, 330] width 14 height 14
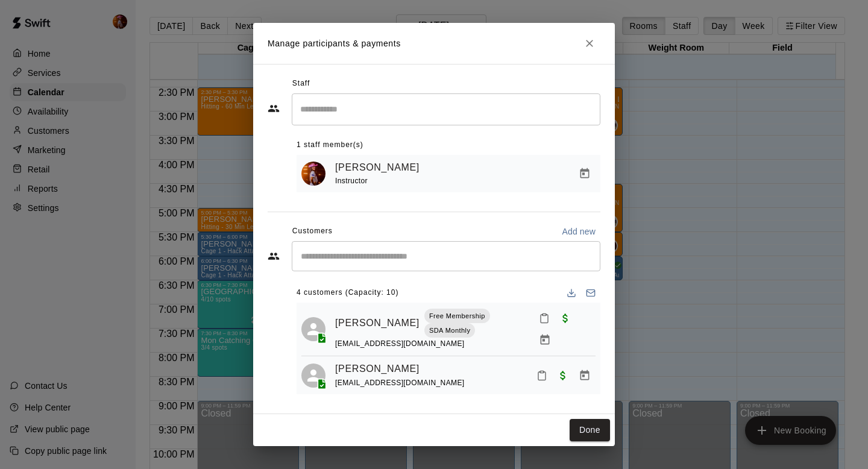
click at [347, 261] on input "Start typing to search customers..." at bounding box center [446, 256] width 298 height 12
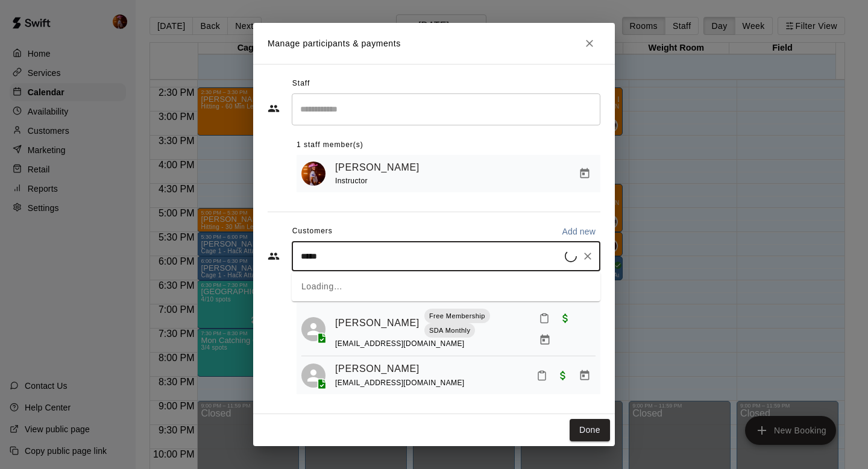
type input "******"
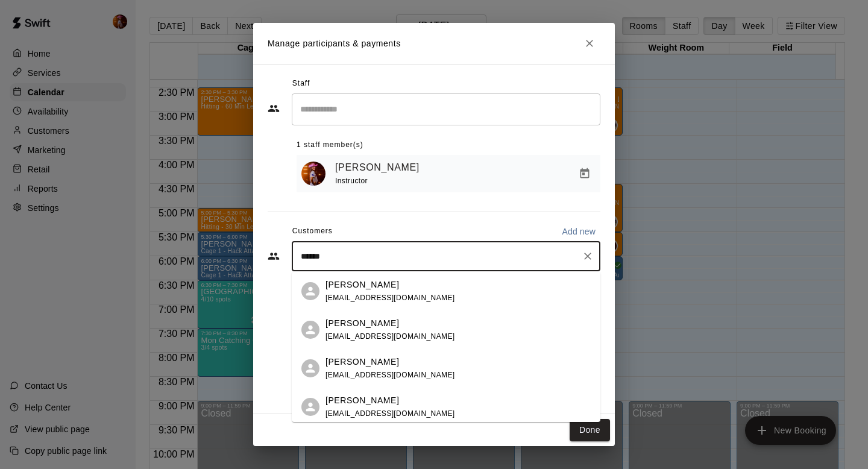
scroll to position [15, 0]
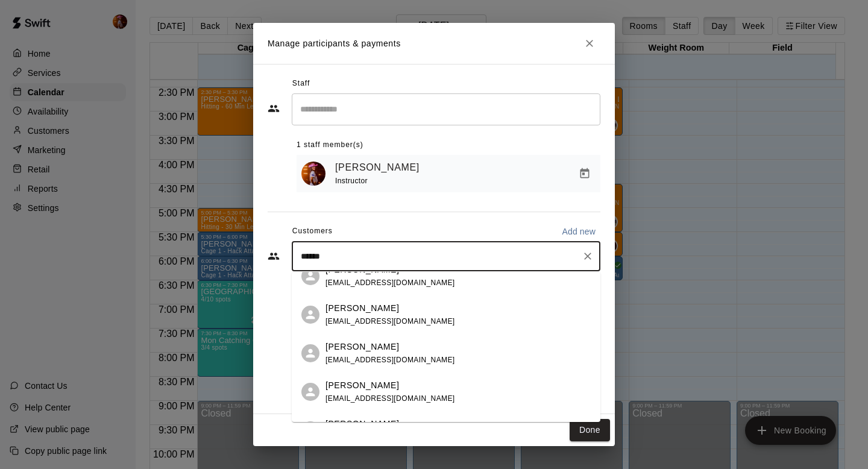
click at [373, 399] on span "[EMAIL_ADDRESS][DOMAIN_NAME]" at bounding box center [391, 398] width 130 height 8
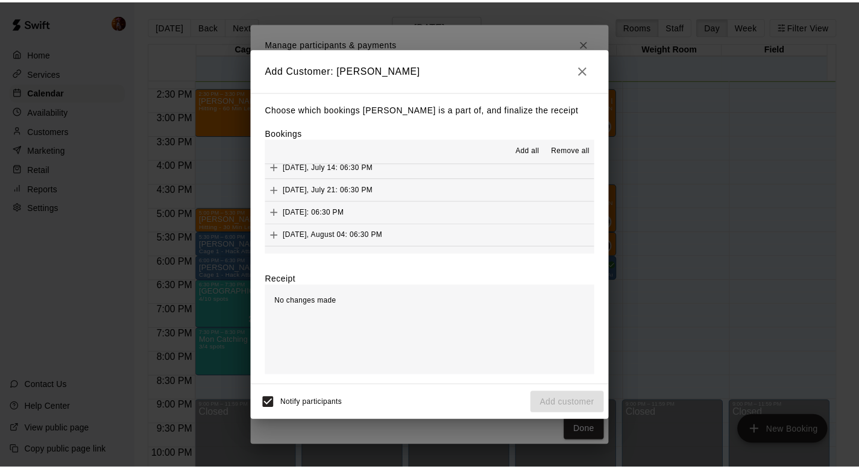
scroll to position [23, 0]
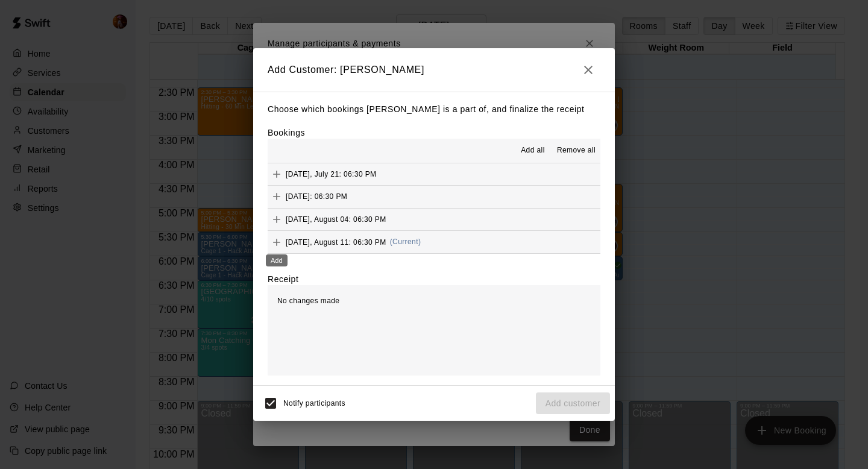
click at [271, 242] on icon "Add" at bounding box center [277, 242] width 12 height 12
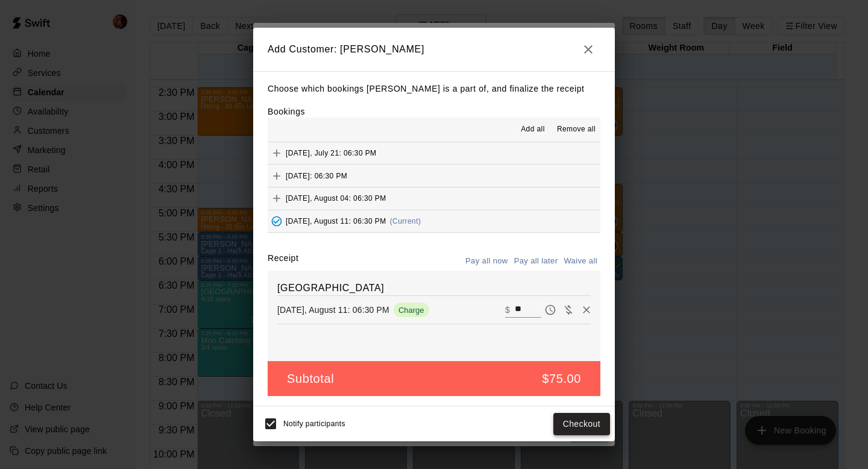
click at [583, 417] on button "Checkout" at bounding box center [582, 424] width 57 height 22
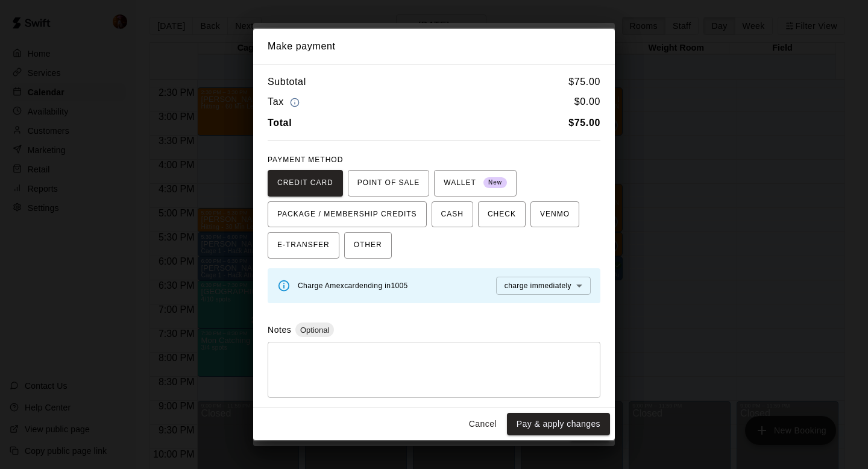
click at [484, 421] on button "Cancel" at bounding box center [483, 424] width 39 height 22
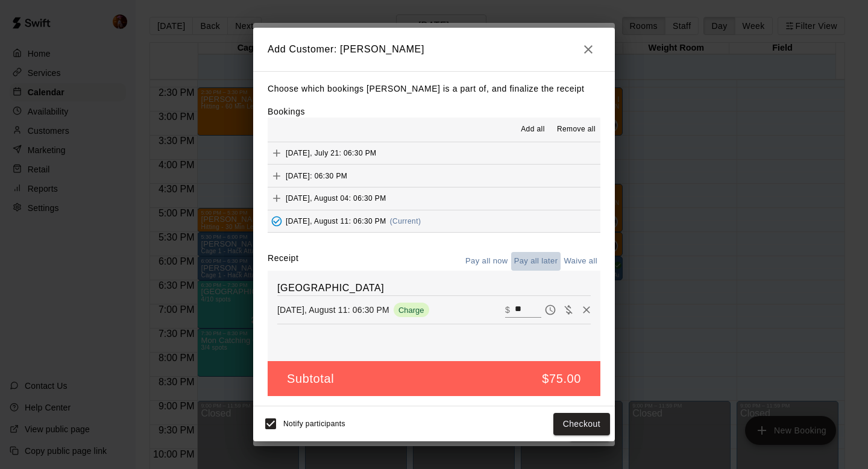
click at [538, 255] on button "Pay all later" at bounding box center [536, 261] width 50 height 19
click at [317, 425] on span "Notify participants" at bounding box center [314, 424] width 62 height 8
click at [330, 427] on span "Notify participants" at bounding box center [314, 424] width 62 height 8
click at [586, 420] on button "Add customer" at bounding box center [573, 424] width 74 height 22
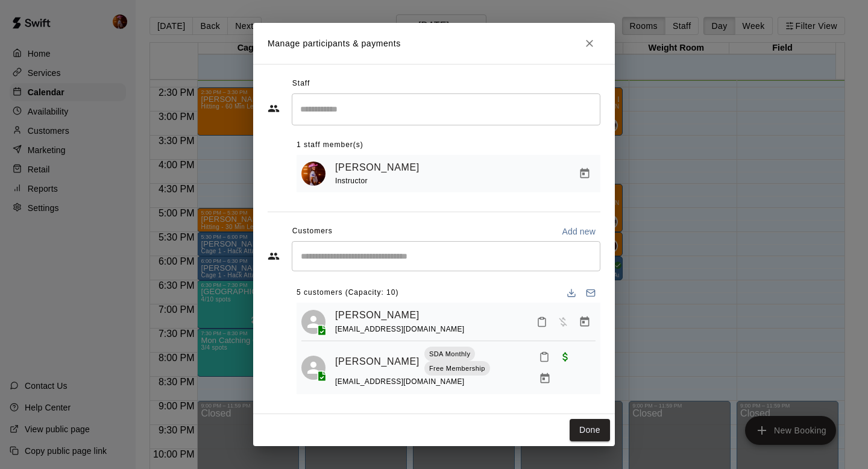
click at [592, 32] on h2 "Manage participants & payments" at bounding box center [434, 43] width 362 height 41
click at [587, 43] on icon "Close" at bounding box center [590, 43] width 12 height 12
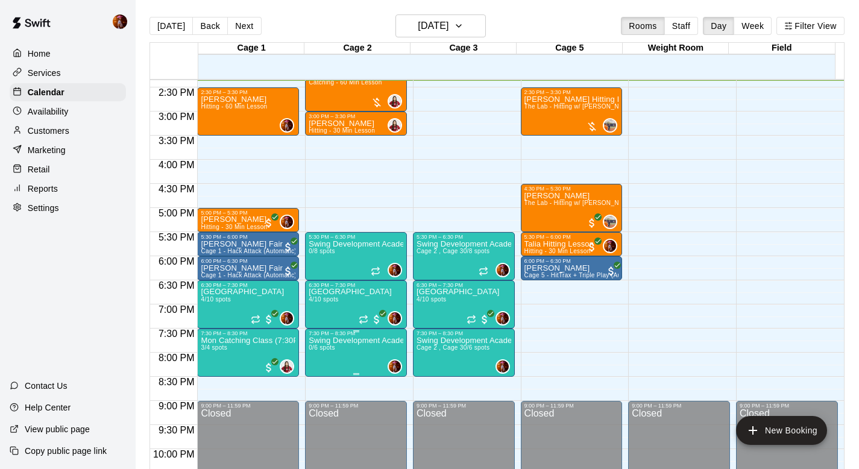
click at [346, 341] on p "Swing Development Academy 12U/14U" at bounding box center [356, 341] width 95 height 0
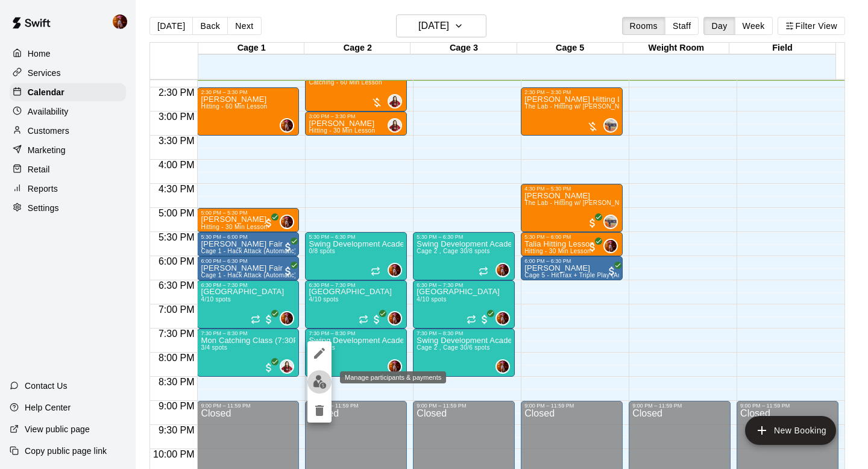
click at [315, 384] on img "edit" at bounding box center [320, 382] width 14 height 14
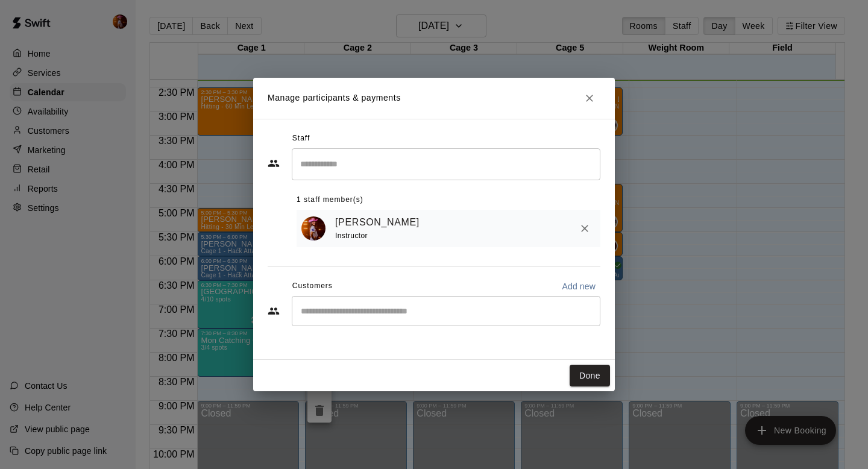
click at [372, 169] on input "Search staff" at bounding box center [446, 164] width 298 height 21
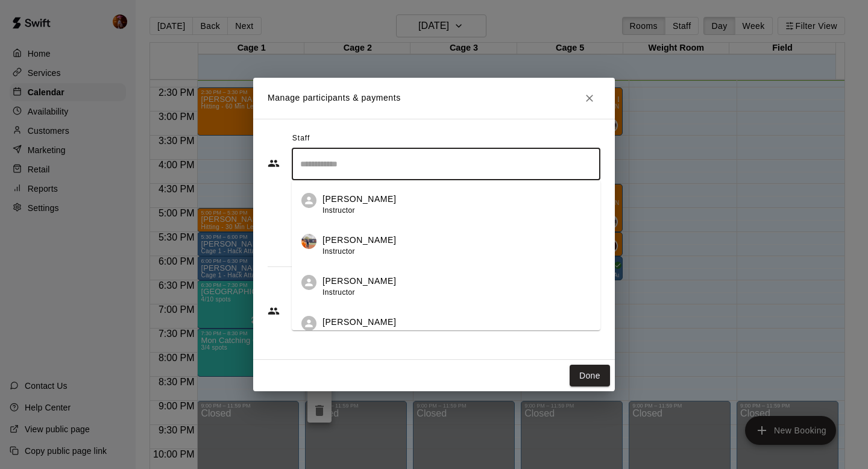
click at [269, 217] on div "​ [PERSON_NAME] Instructor [PERSON_NAME] Instructor [PERSON_NAME] Instructor [P…" at bounding box center [434, 197] width 333 height 99
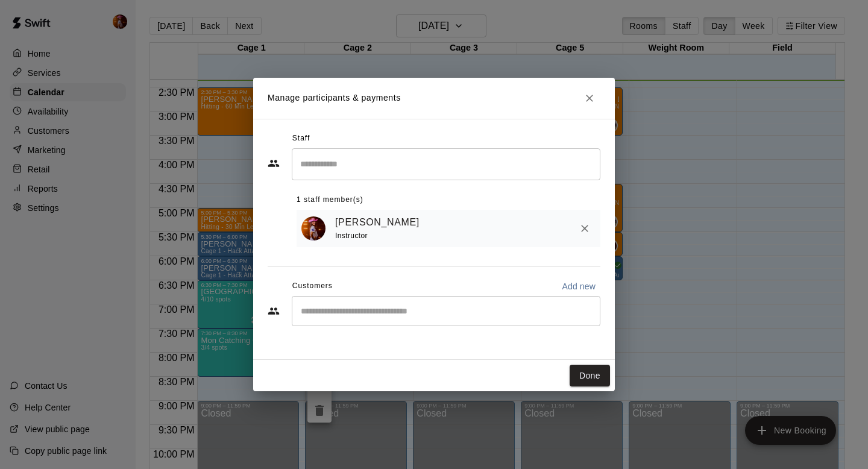
click at [362, 320] on div "​" at bounding box center [446, 311] width 309 height 30
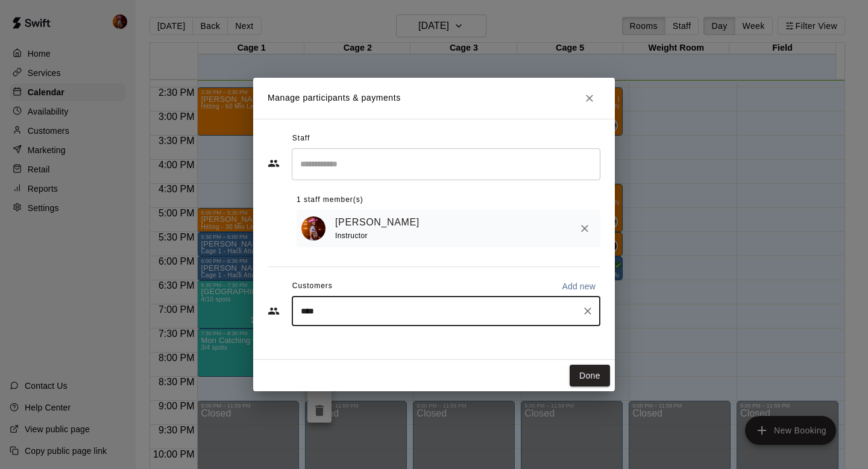
type input "*****"
click at [380, 346] on div "[PERSON_NAME] Diamond Club Monthly Membership [EMAIL_ADDRESS][DOMAIN_NAME]" at bounding box center [426, 346] width 201 height 26
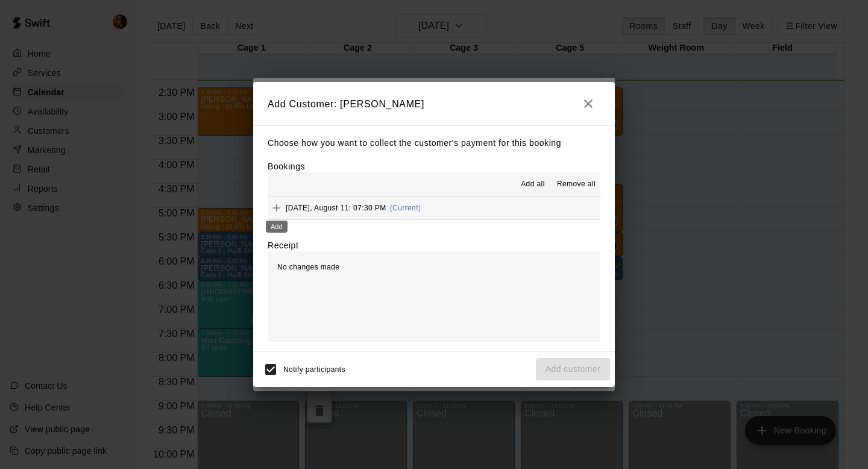
click at [278, 206] on icon "Add" at bounding box center [277, 208] width 12 height 12
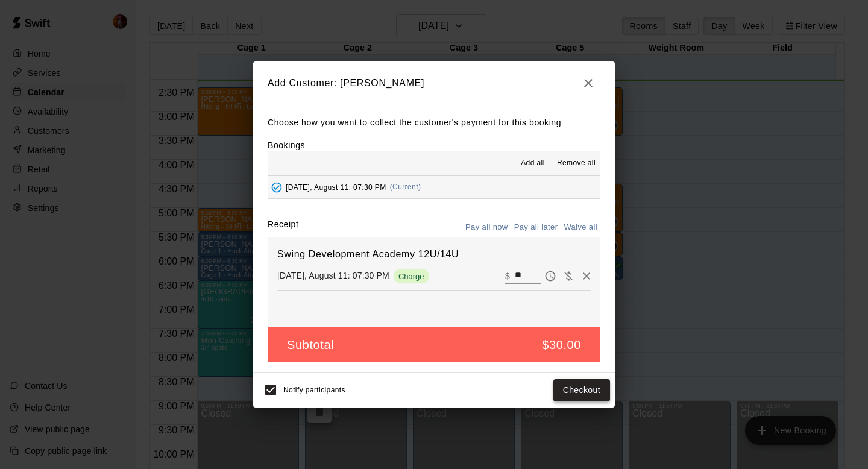
click at [590, 387] on button "Checkout" at bounding box center [582, 390] width 57 height 22
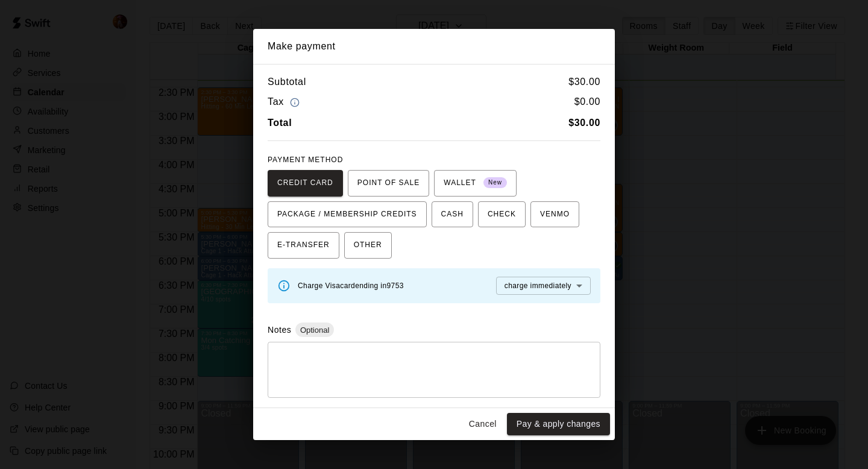
click at [480, 421] on button "Cancel" at bounding box center [483, 424] width 39 height 22
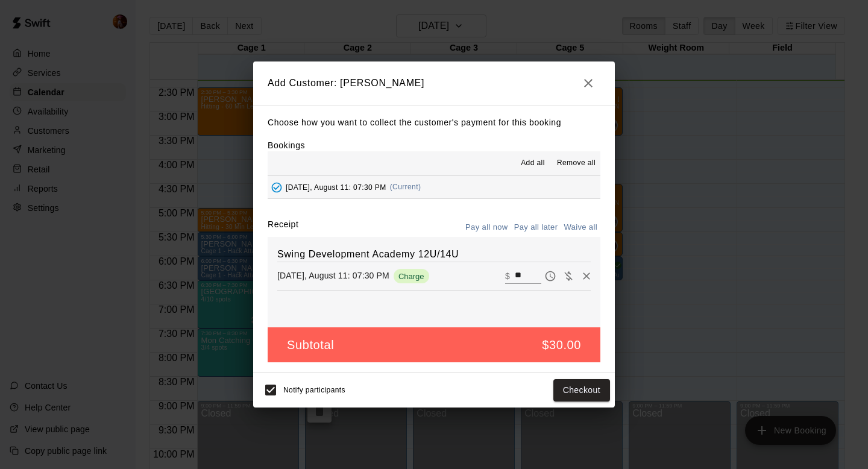
click at [530, 223] on button "Pay all later" at bounding box center [536, 227] width 50 height 19
click at [556, 388] on button "Add customer" at bounding box center [573, 390] width 74 height 22
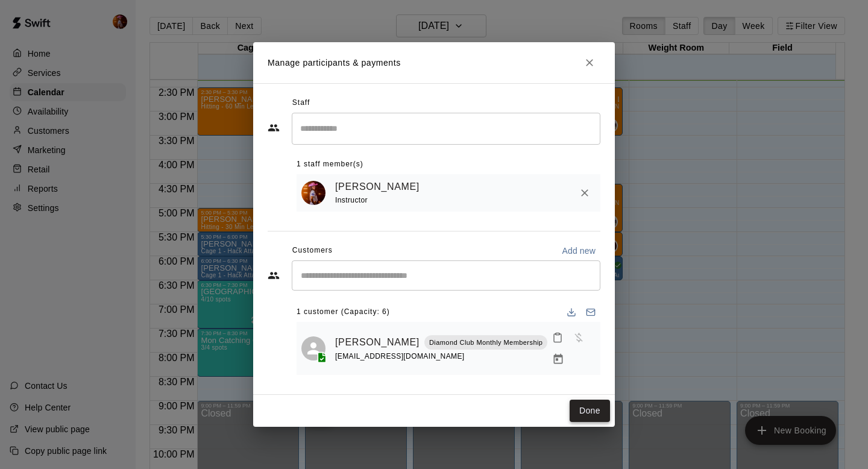
click at [598, 416] on button "Done" at bounding box center [590, 411] width 40 height 22
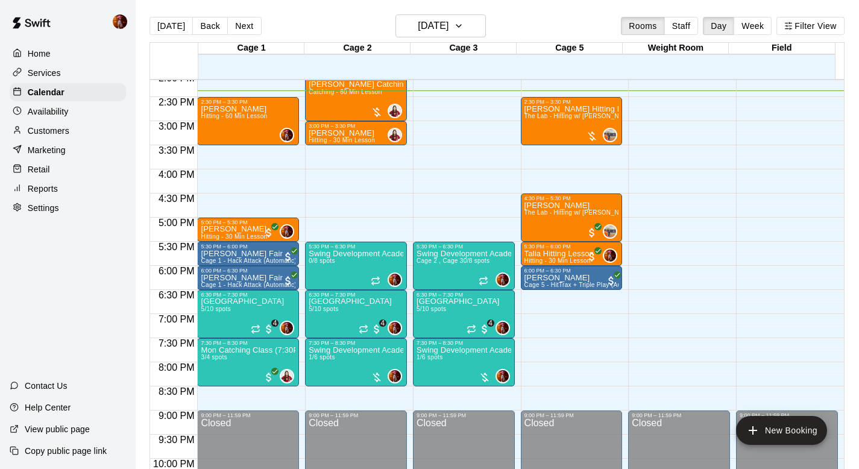
scroll to position [682, 0]
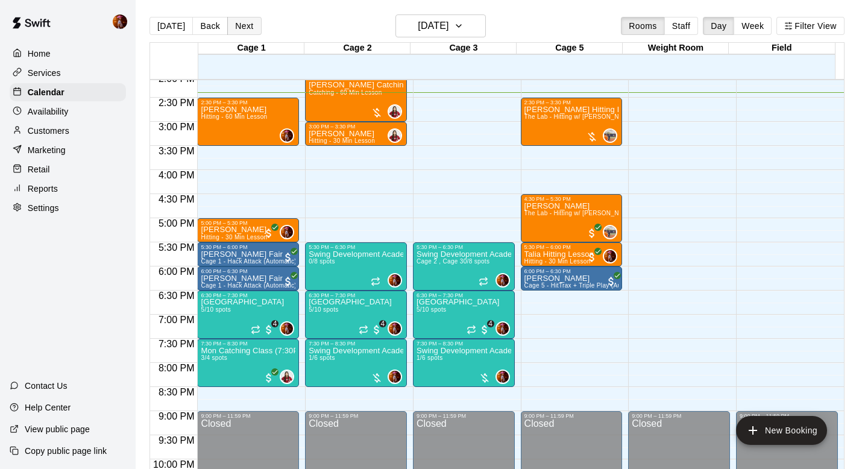
click at [239, 27] on button "Next" at bounding box center [244, 26] width 34 height 18
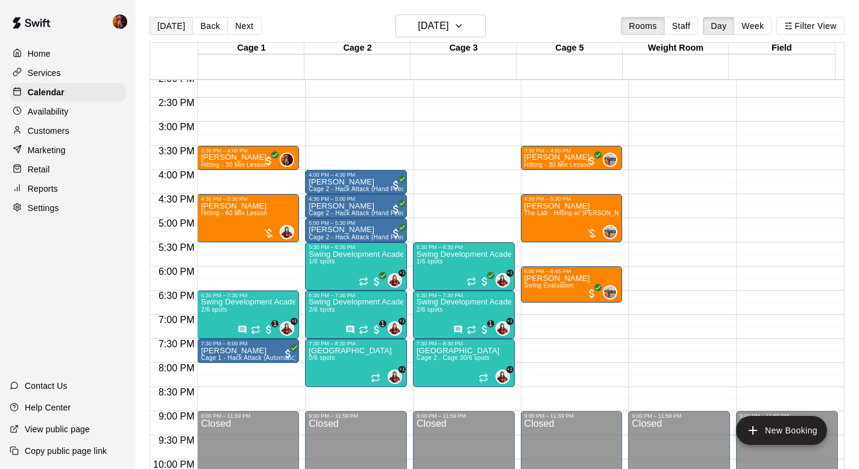
click at [171, 29] on button "[DATE]" at bounding box center [171, 26] width 43 height 18
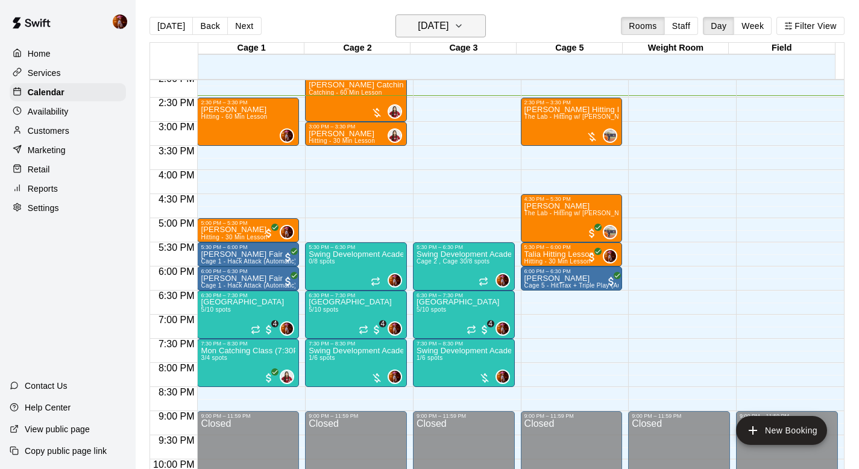
click at [449, 28] on h6 "[DATE]" at bounding box center [433, 25] width 31 height 17
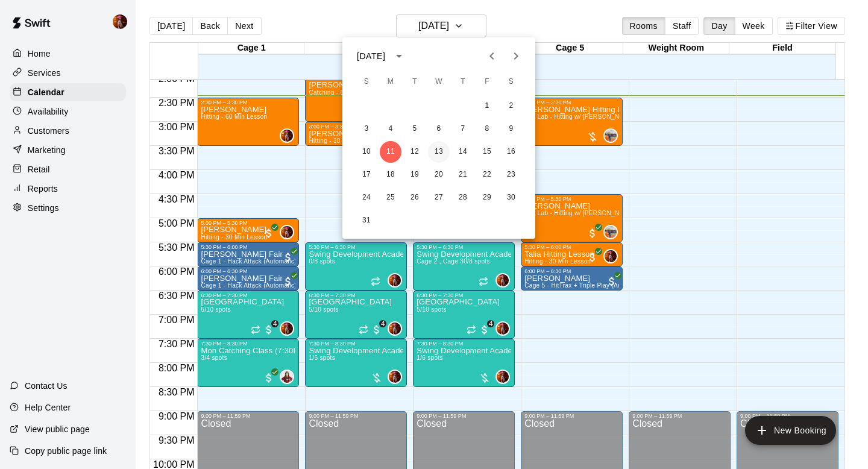
click at [435, 154] on button "13" at bounding box center [439, 152] width 22 height 22
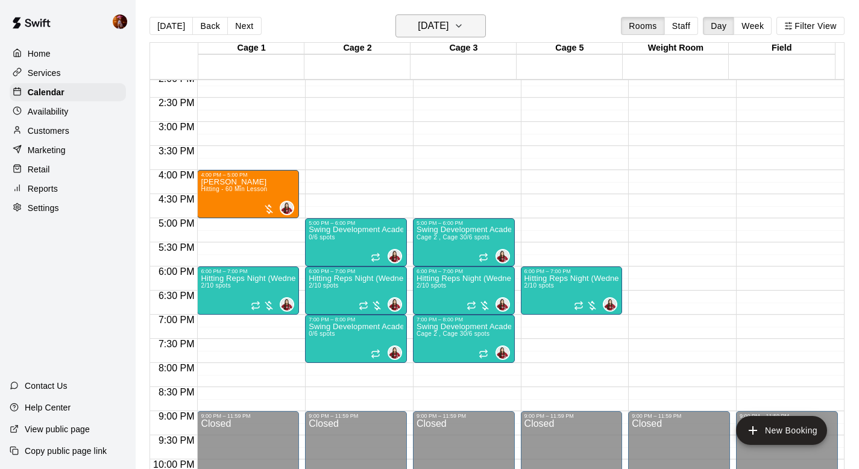
click at [418, 24] on h6 "[DATE]" at bounding box center [433, 25] width 31 height 17
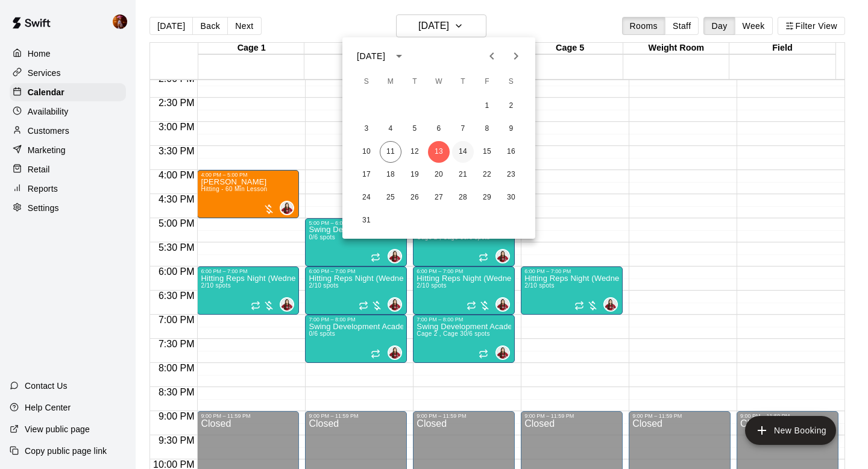
click at [463, 148] on button "14" at bounding box center [463, 152] width 22 height 22
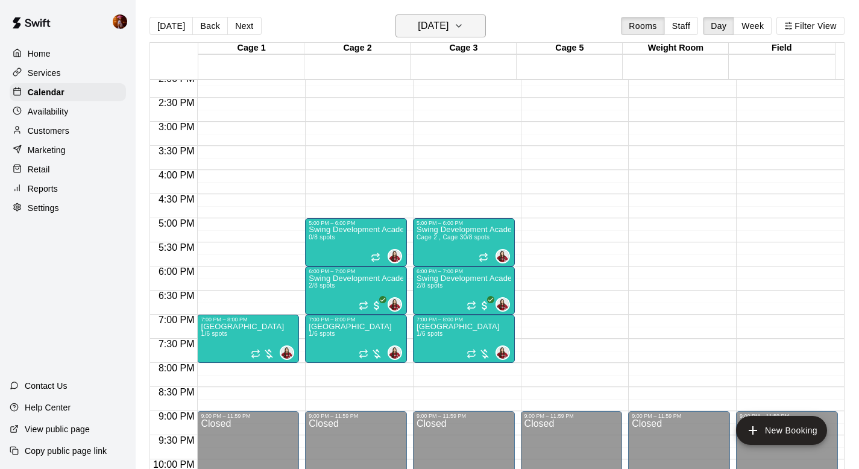
click at [447, 18] on h6 "[DATE]" at bounding box center [433, 25] width 31 height 17
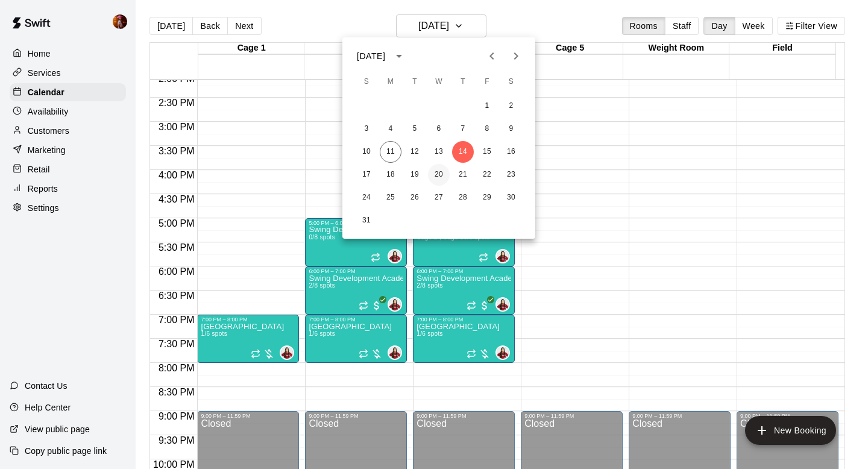
click at [438, 172] on button "20" at bounding box center [439, 175] width 22 height 22
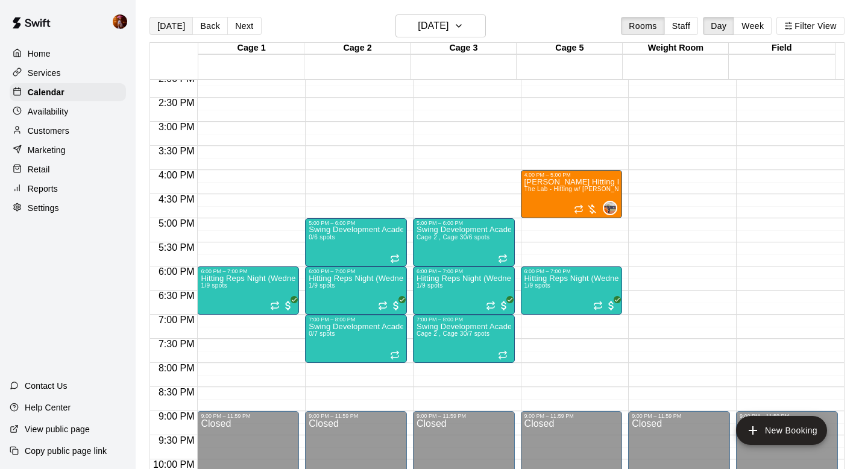
click at [159, 24] on button "[DATE]" at bounding box center [171, 26] width 43 height 18
